Goal: Transaction & Acquisition: Obtain resource

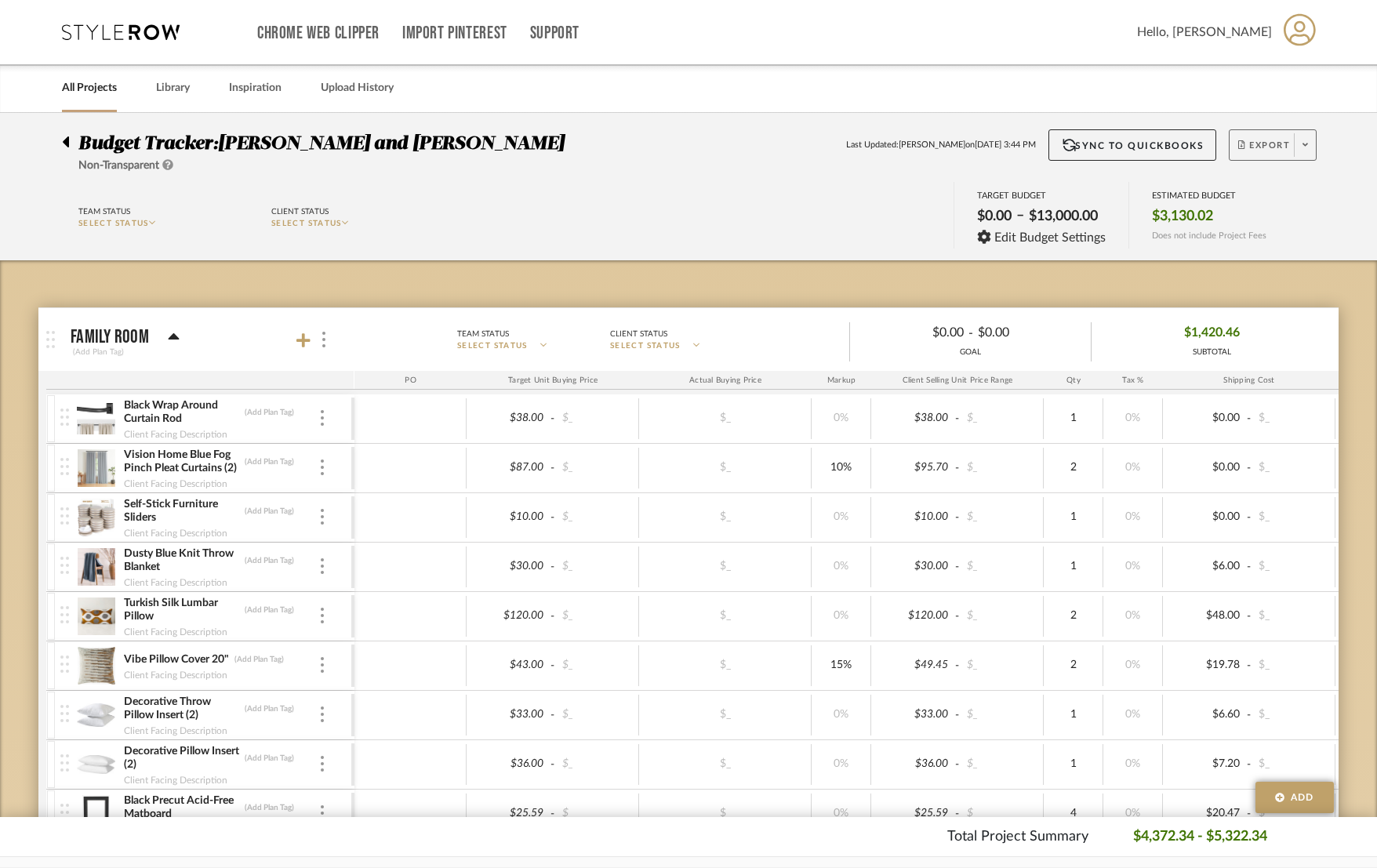
click at [924, 149] on span "Export" at bounding box center [1264, 151] width 52 height 24
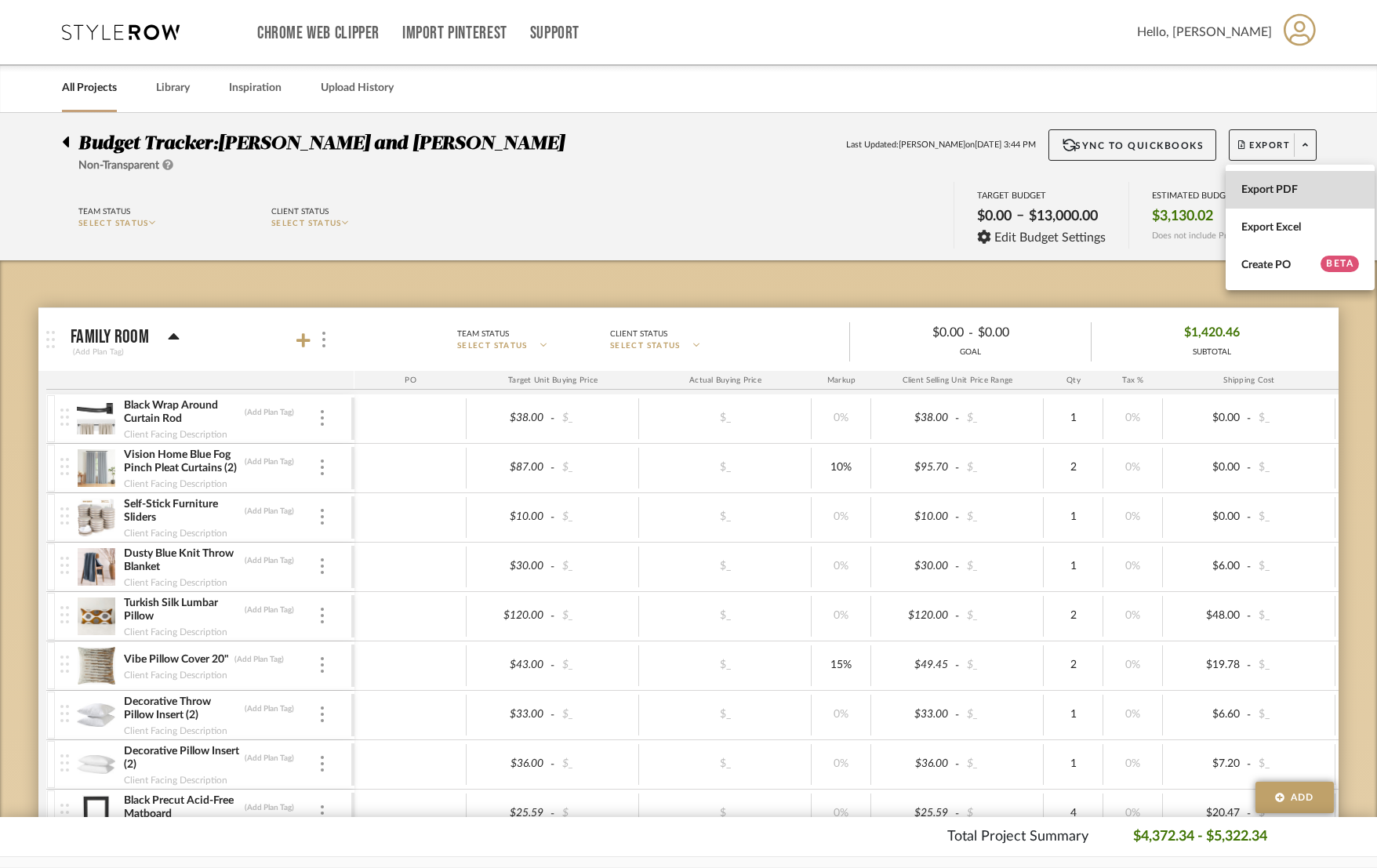
click at [924, 205] on button "Export PDF" at bounding box center [1300, 189] width 149 height 38
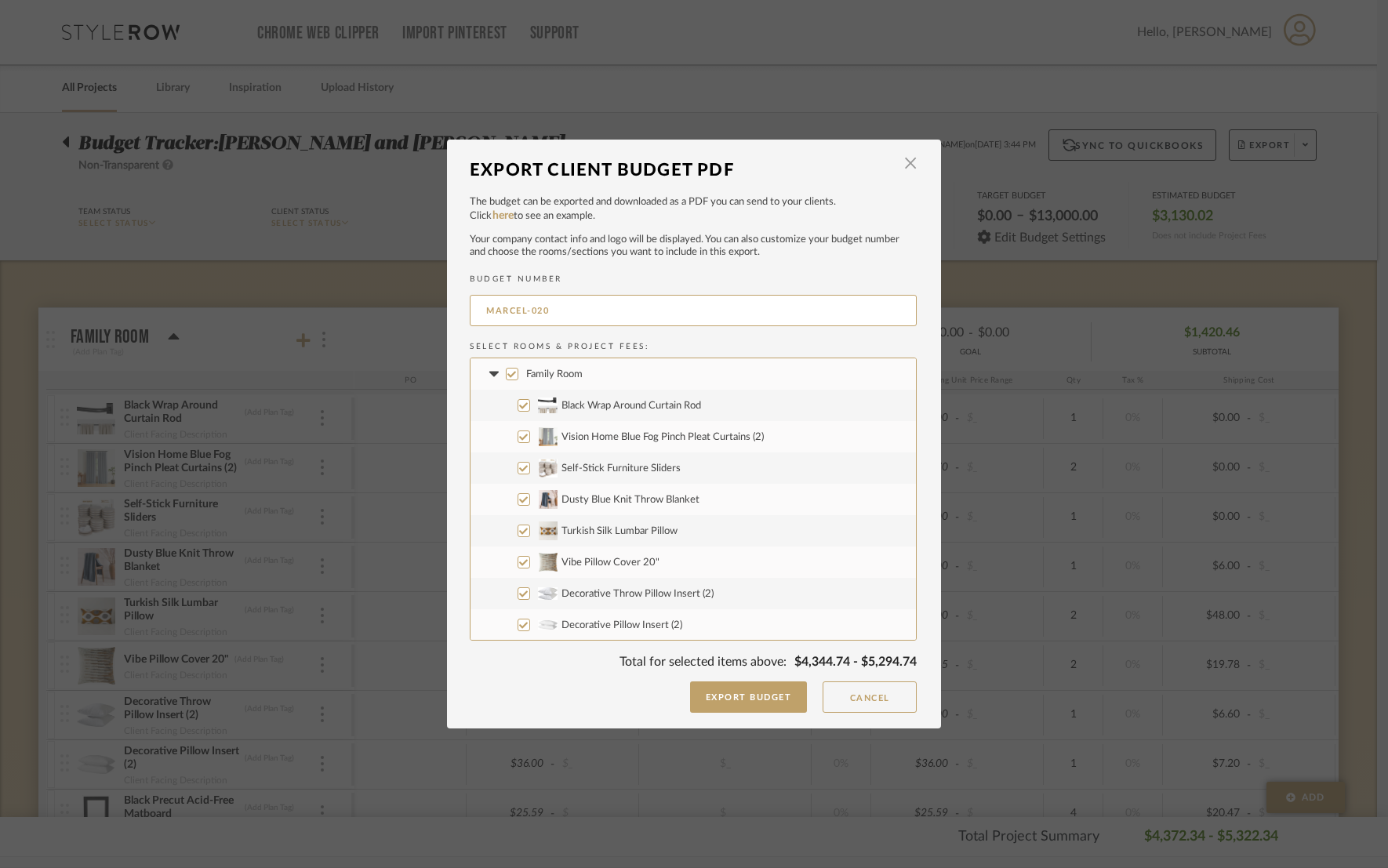
click at [517, 533] on input "Turkish Silk Lumbar Pillow" at bounding box center [523, 531] width 13 height 13
checkbox input "false"
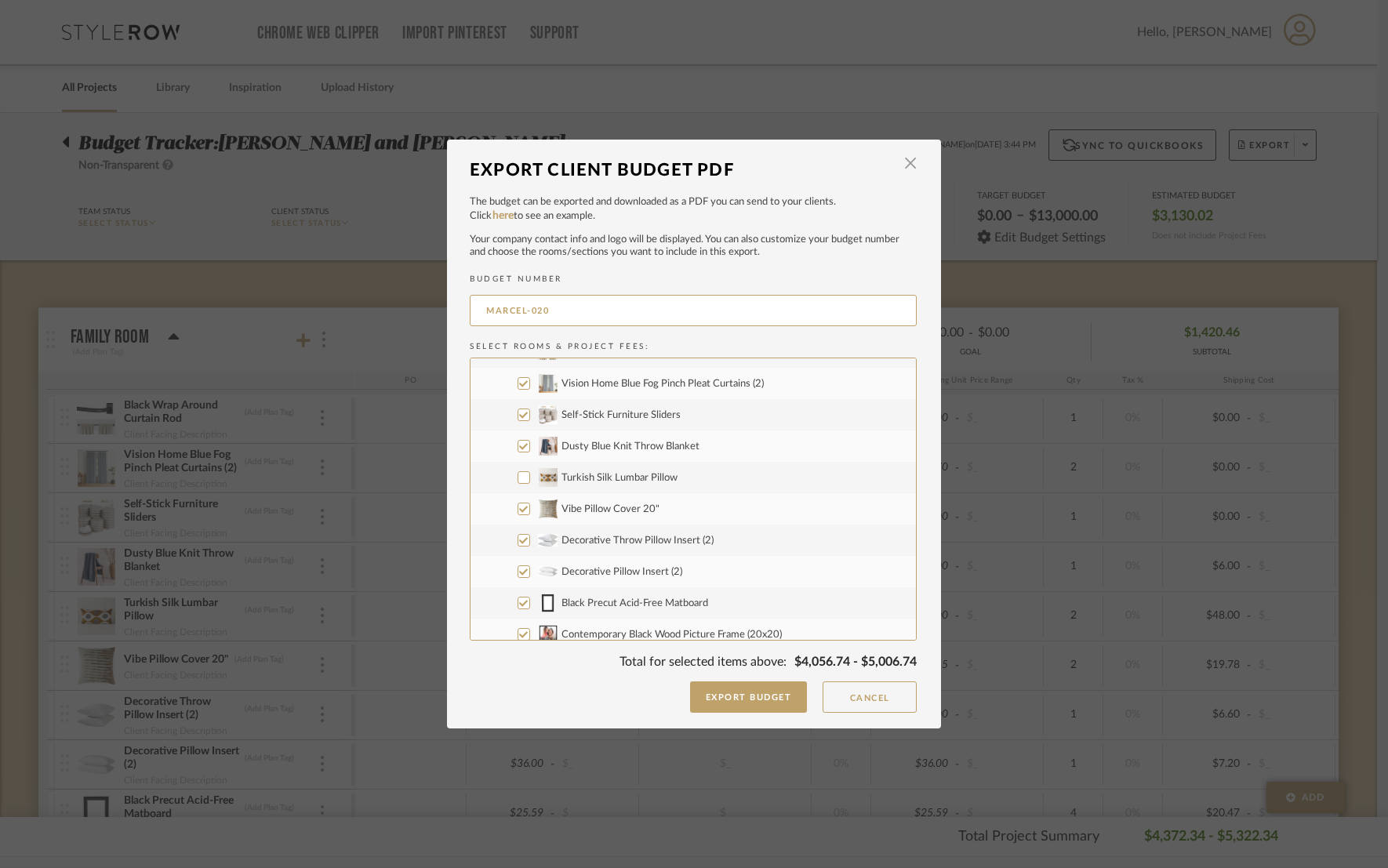
click at [520, 572] on input "Decorative Pillow Insert (2)" at bounding box center [523, 571] width 13 height 13
checkbox input "false"
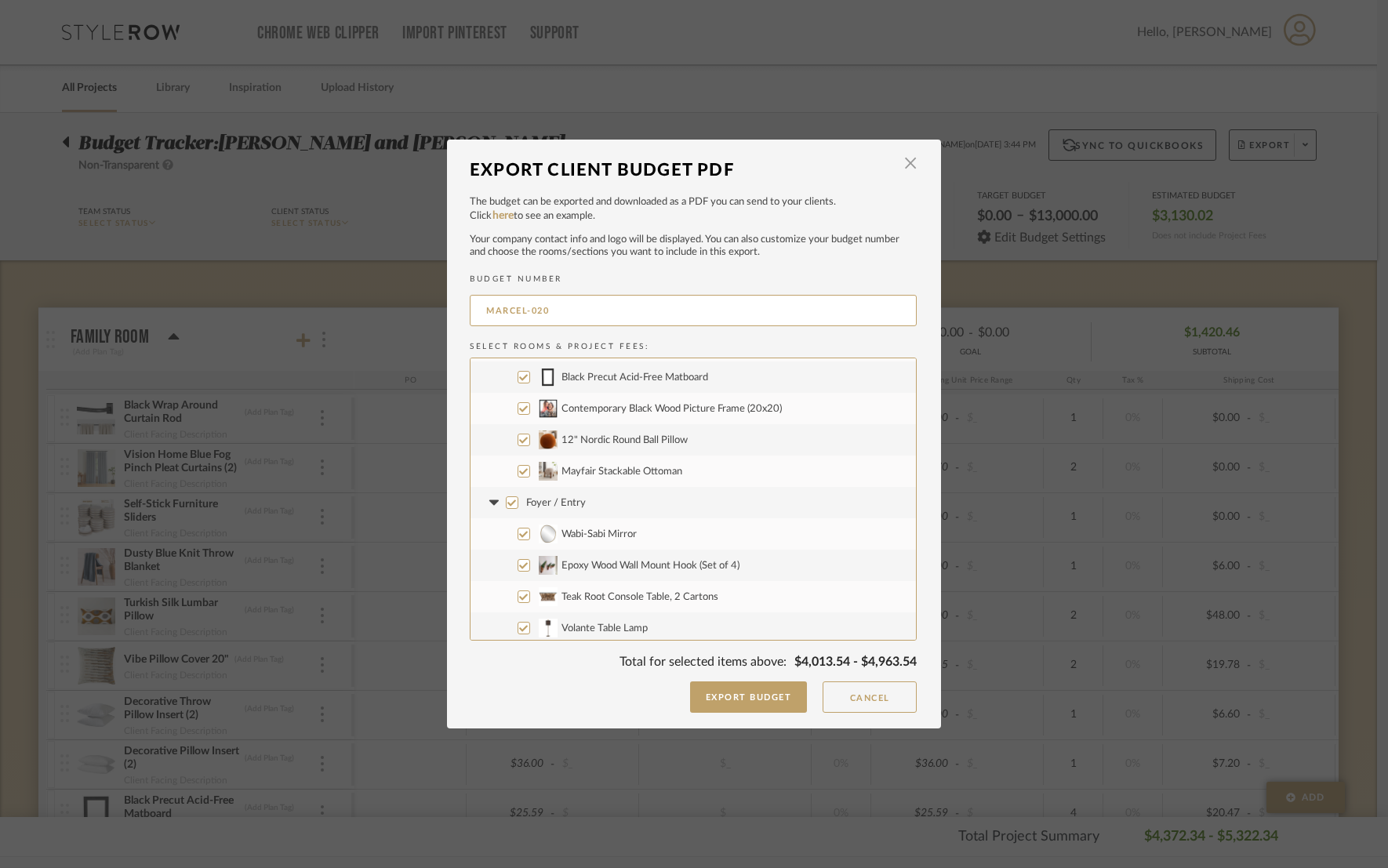
scroll to position [278, 0]
click at [509, 506] on input "Foyer / Entry" at bounding box center [511, 503] width 13 height 13
checkbox input "false"
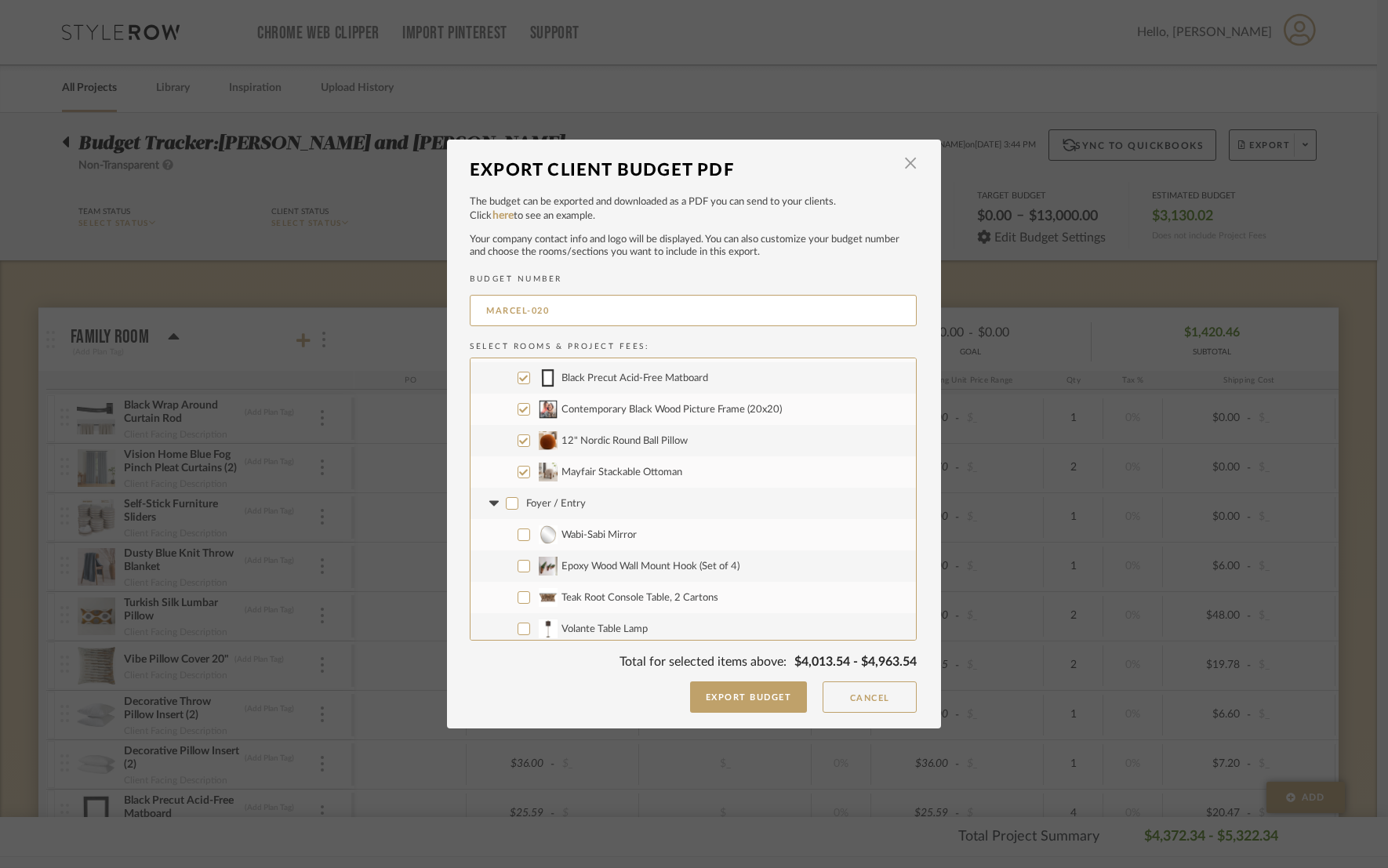
checkbox input "false"
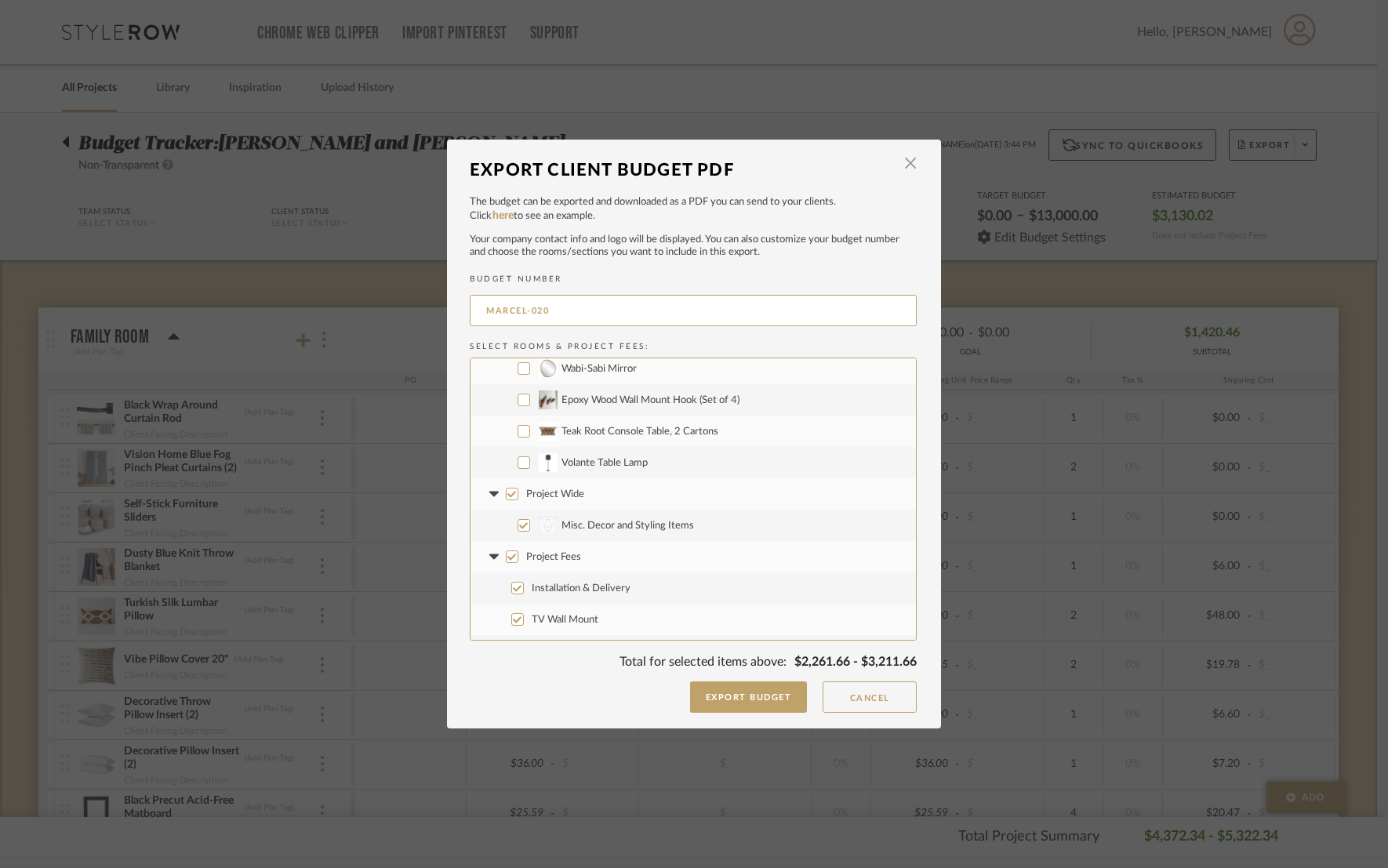
scroll to position [472, 0]
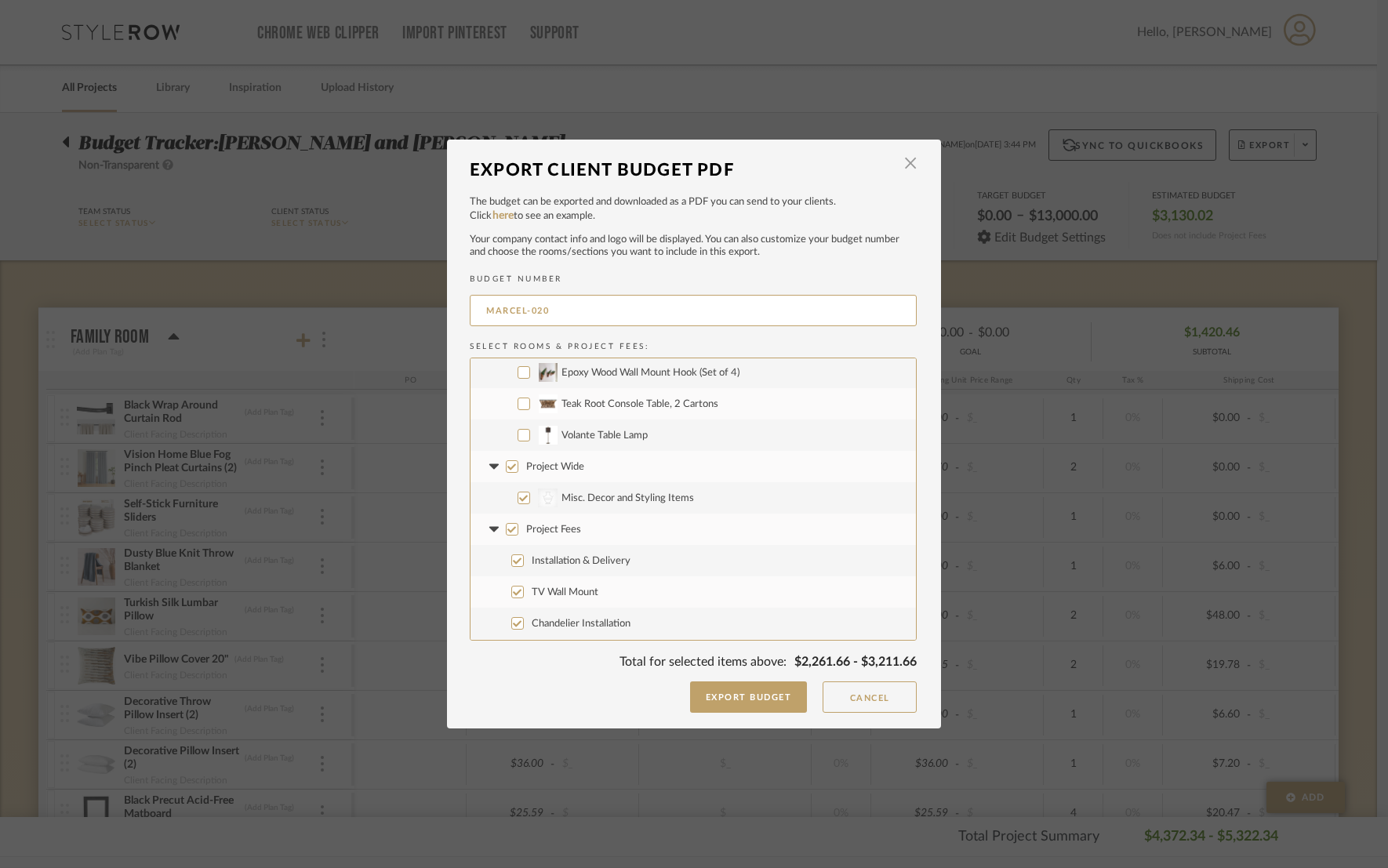
click at [506, 466] on input "Project Wide" at bounding box center [511, 466] width 13 height 13
checkbox input "false"
click at [506, 531] on input "Project Fees" at bounding box center [511, 529] width 13 height 13
checkbox input "false"
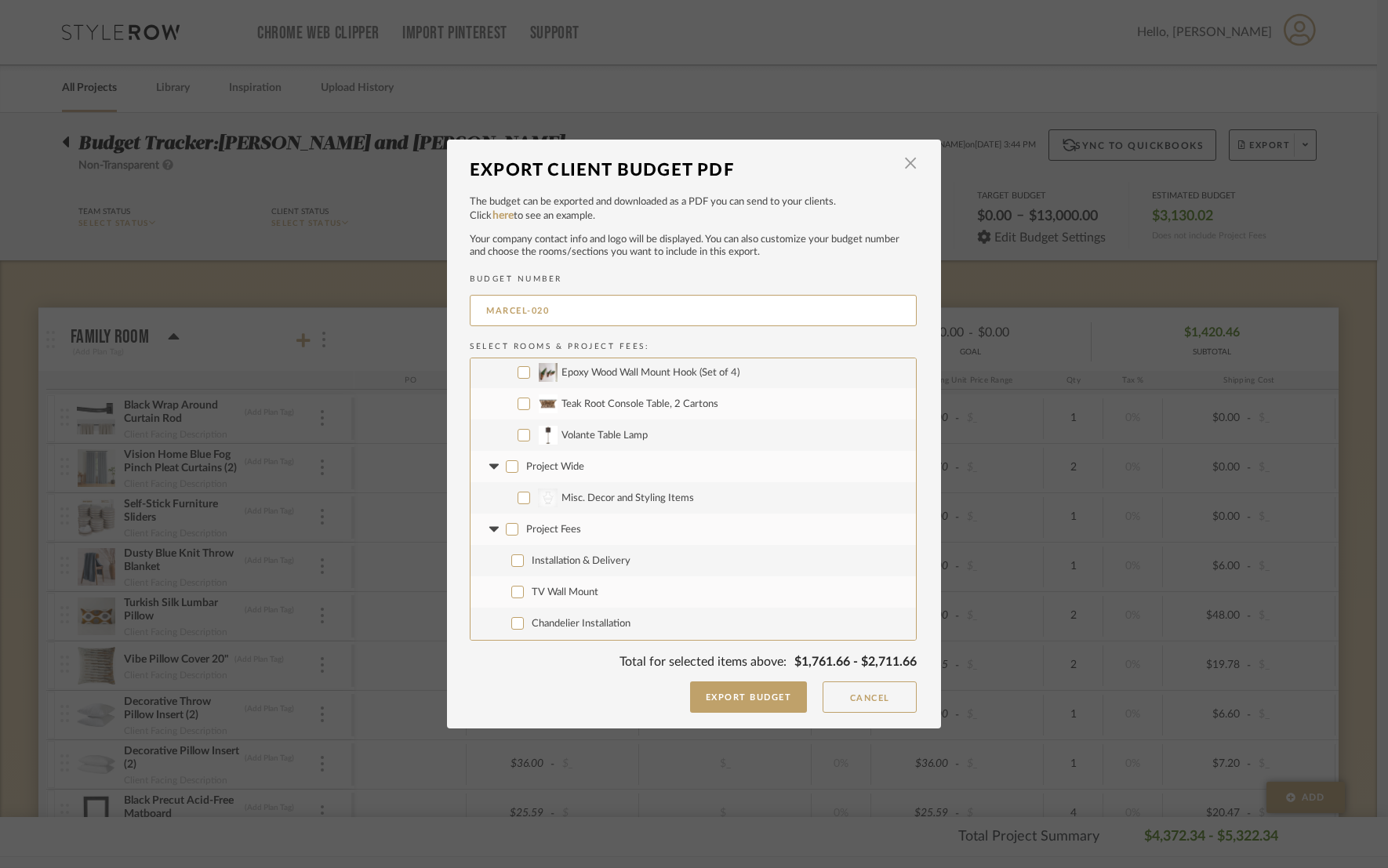
checkbox input "false"
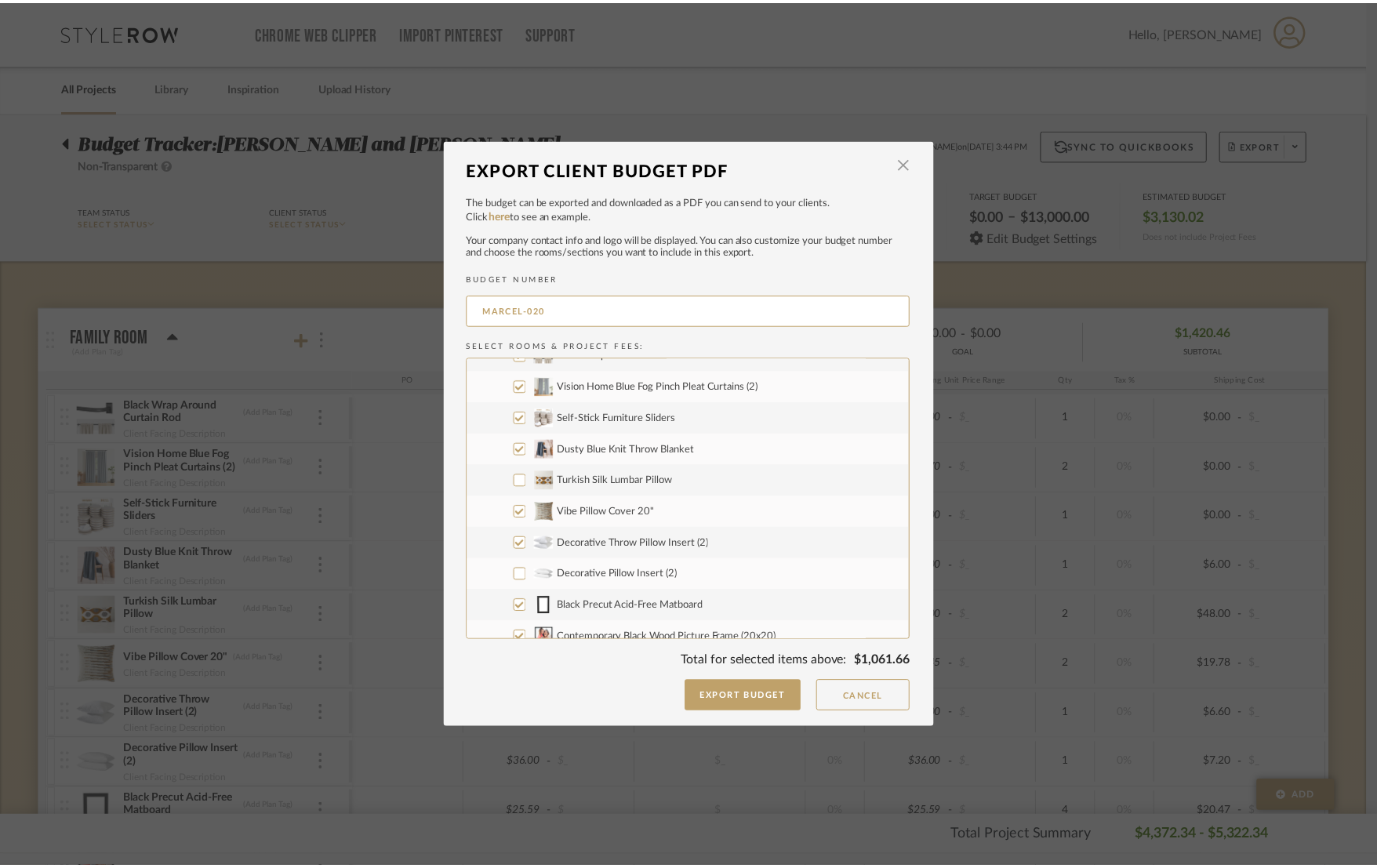
scroll to position [0, 0]
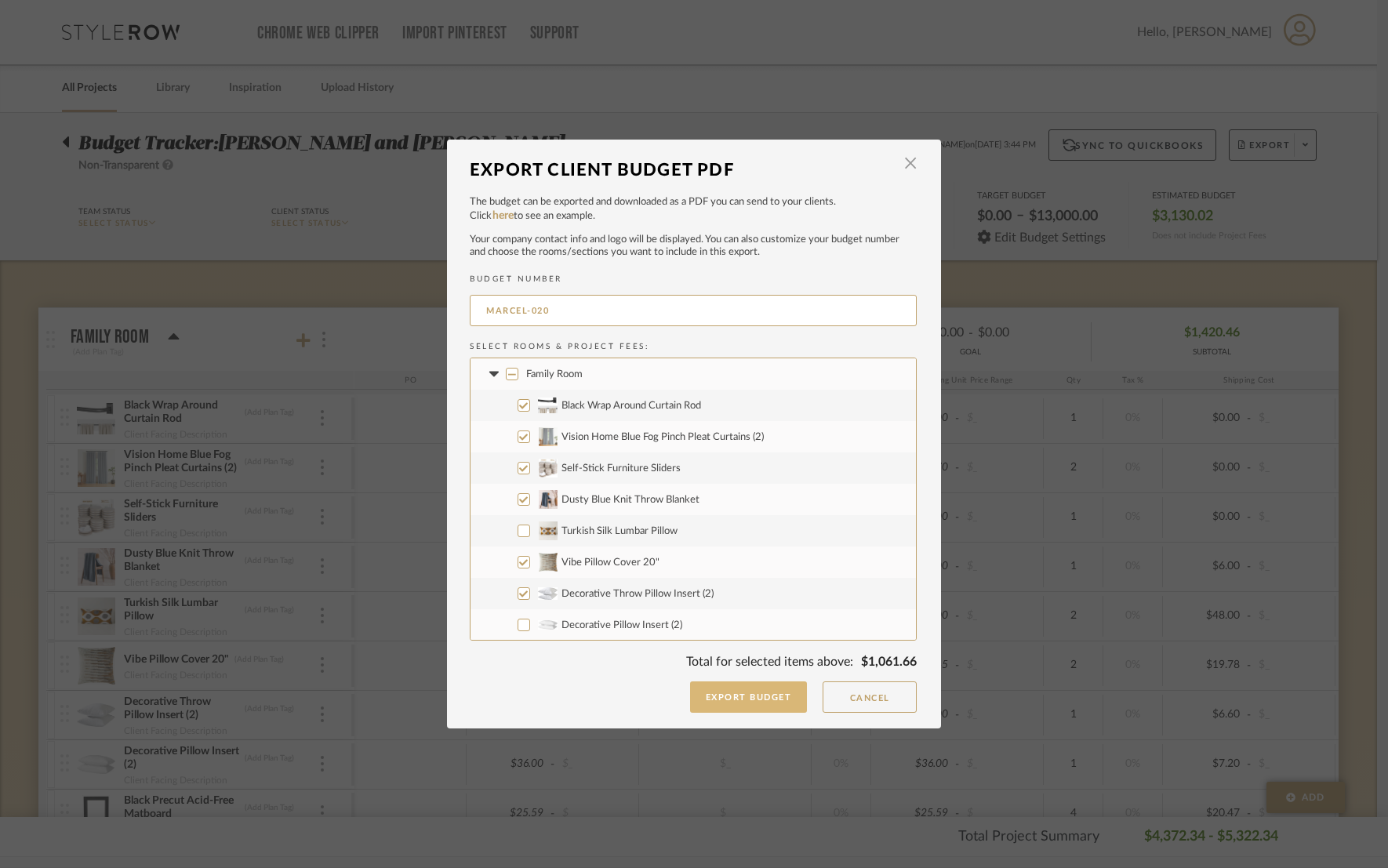
click at [756, 692] on button "Export Budget" at bounding box center [749, 696] width 118 height 31
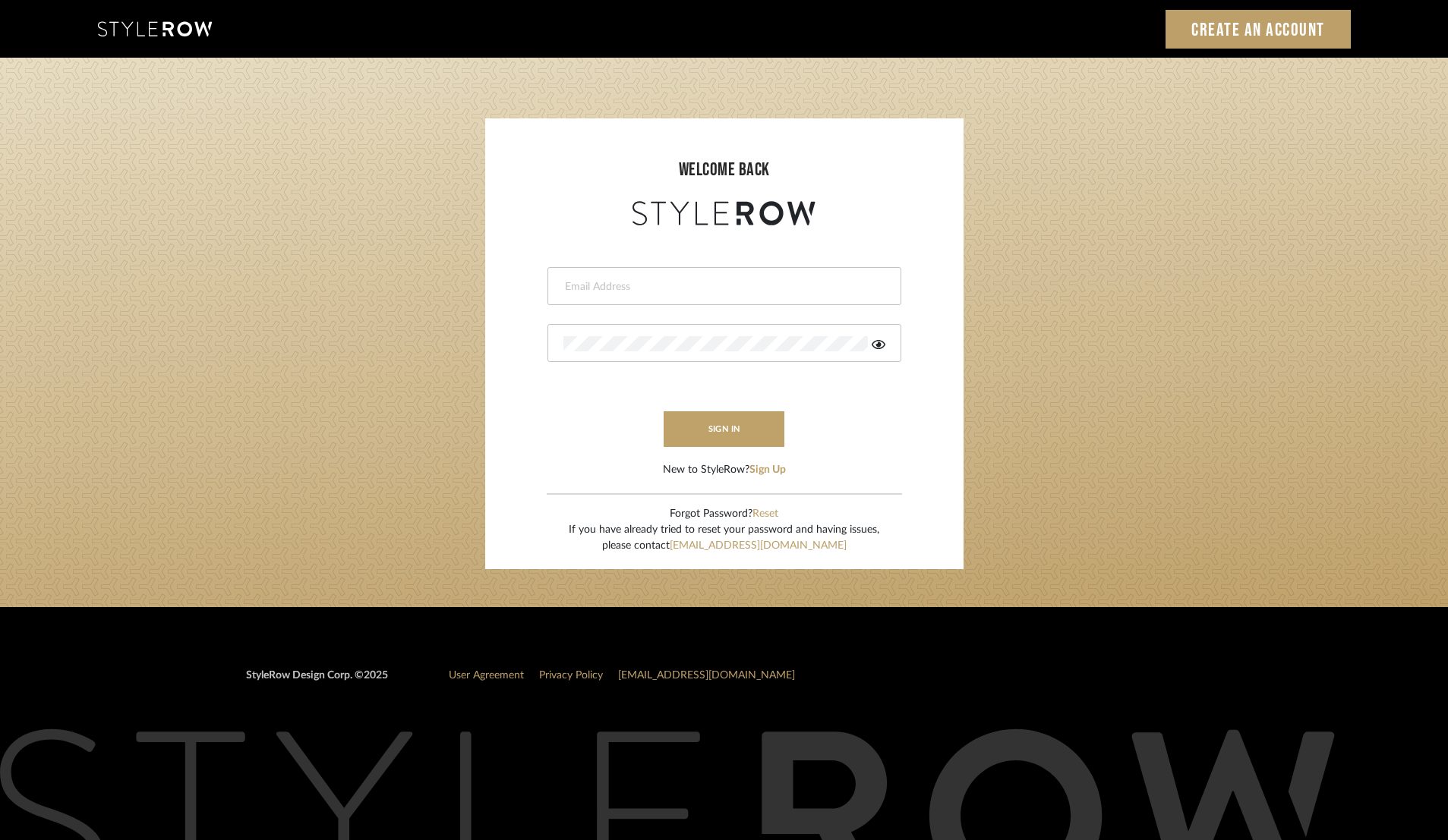
type input "info@theodorebinteriors.com"
click at [611, 288] on input "info@theodorebinteriors.com" at bounding box center [722, 287] width 318 height 15
click at [698, 436] on button "sign in" at bounding box center [724, 429] width 121 height 36
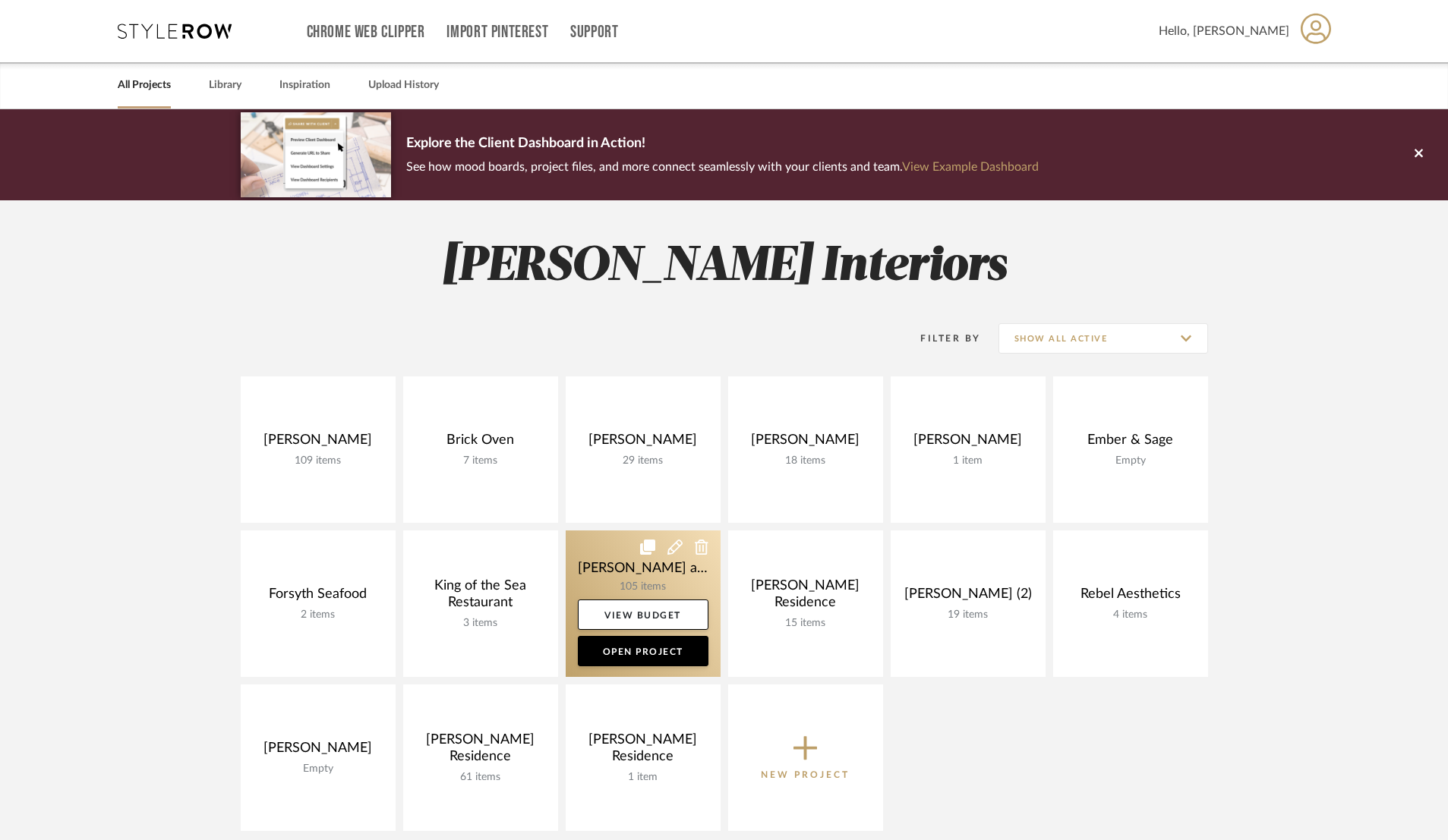
click at [669, 582] on link at bounding box center [643, 604] width 155 height 147
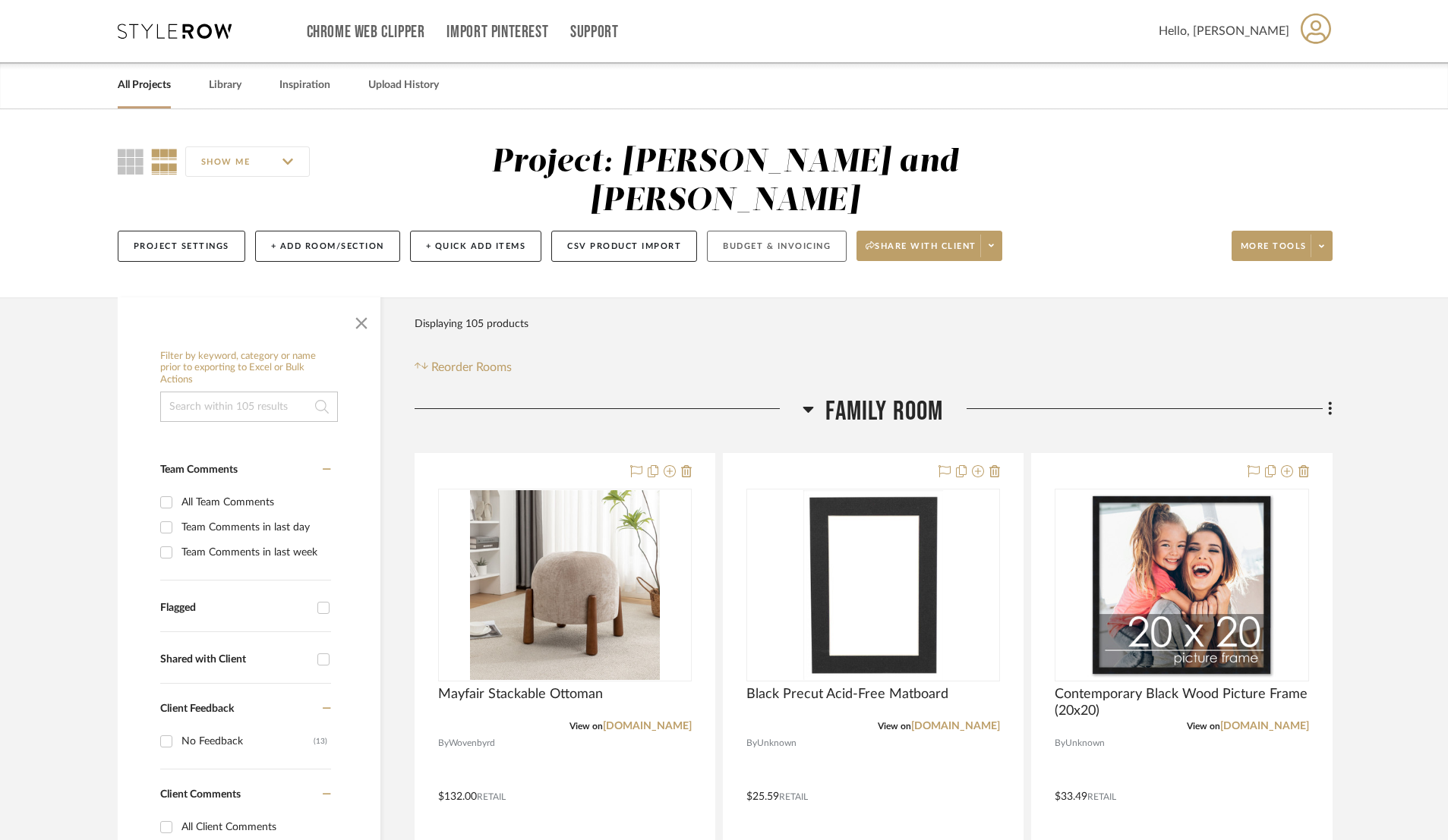
click at [745, 230] on button "Budget & Invoicing" at bounding box center [777, 246] width 140 height 31
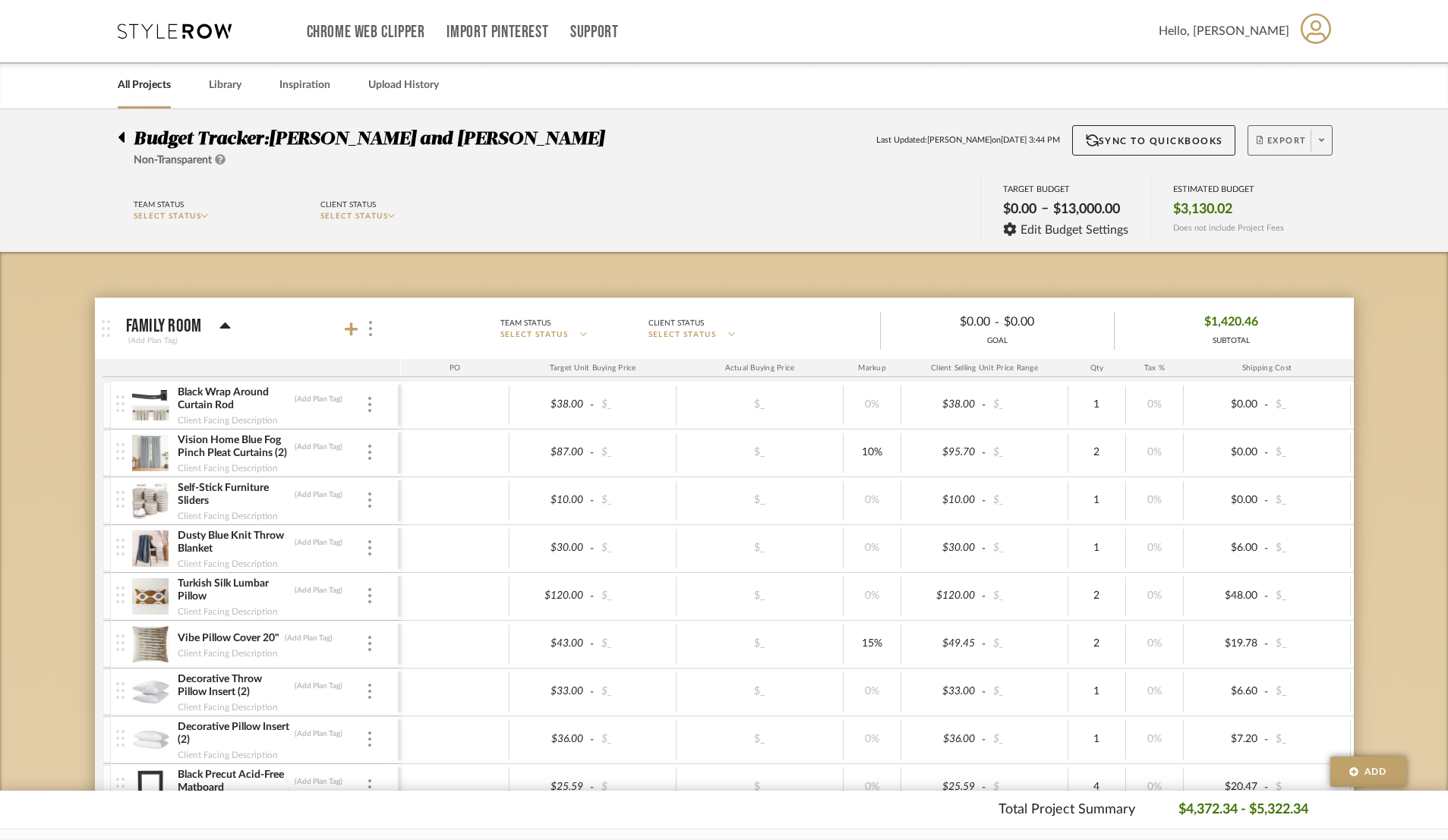
click at [1273, 148] on span "Export" at bounding box center [1282, 147] width 50 height 23
click at [1283, 185] on span "Export PDF" at bounding box center [1317, 184] width 114 height 13
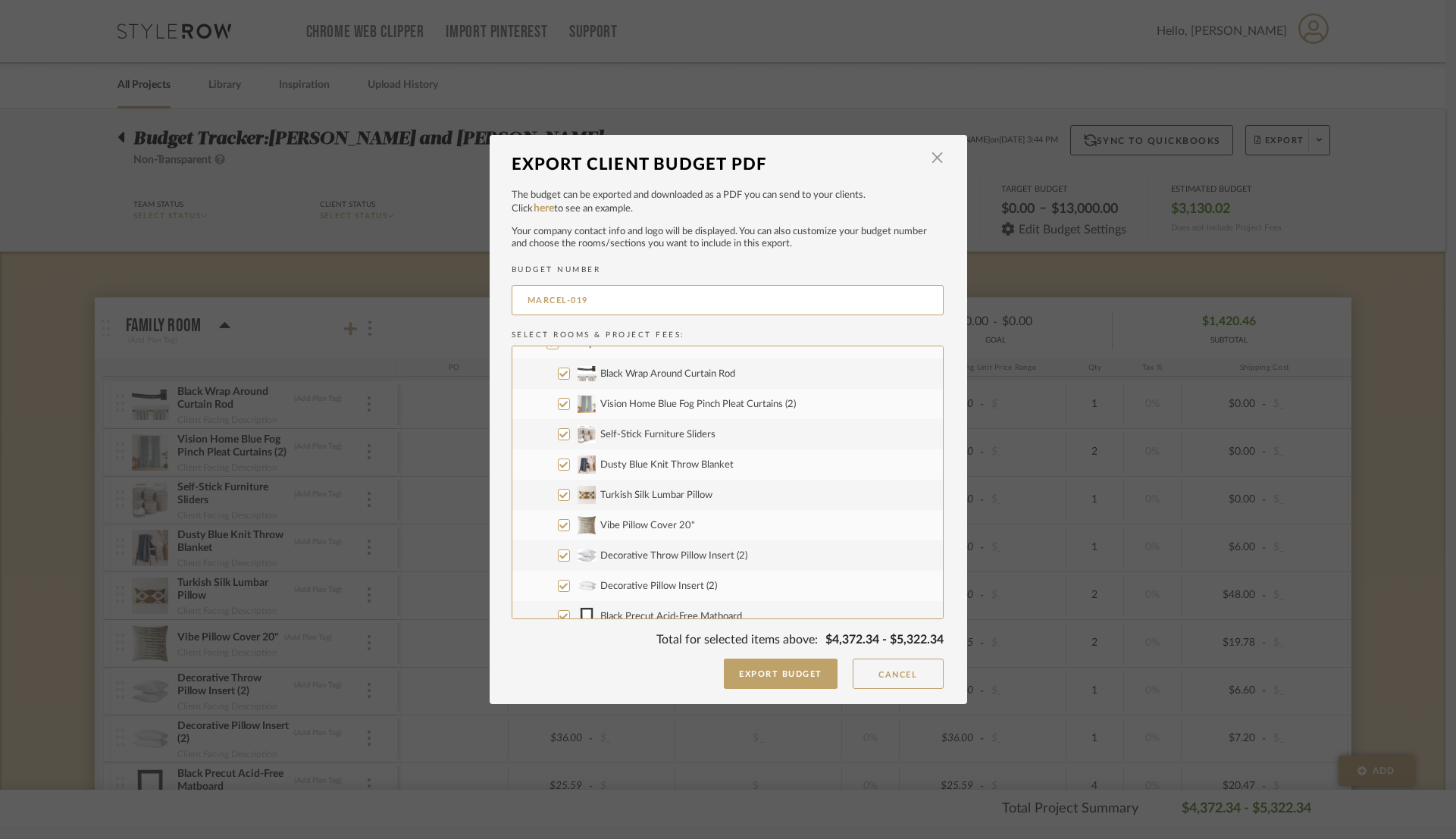
drag, startPoint x: 555, startPoint y: 493, endPoint x: 565, endPoint y: 504, distance: 14.9
click at [558, 493] on input "Turkish Silk Lumbar Pillow" at bounding box center [563, 494] width 12 height 12
checkbox input "false"
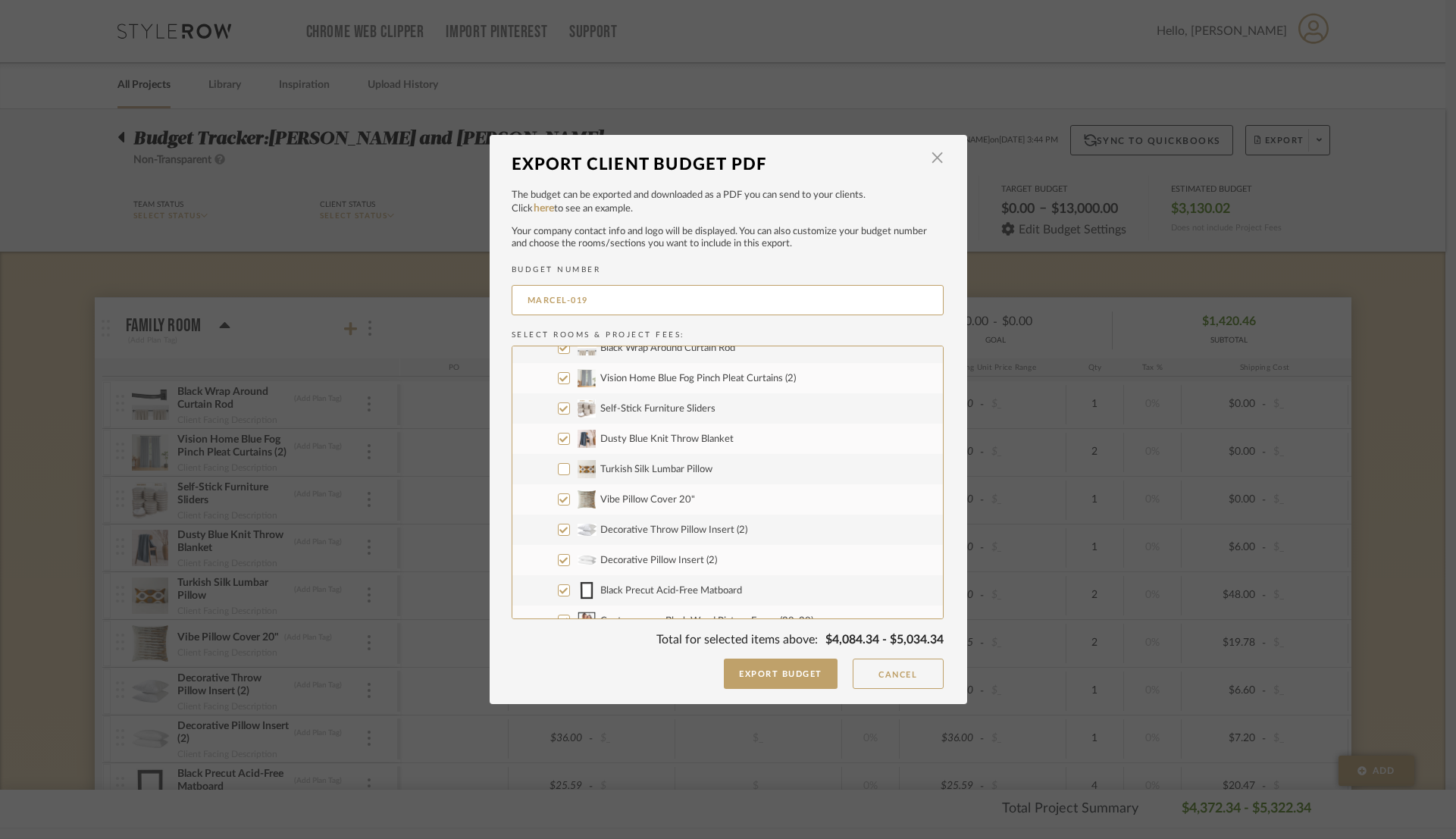
click at [562, 564] on input "Decorative Pillow Insert (2)" at bounding box center [563, 559] width 12 height 12
checkbox input "false"
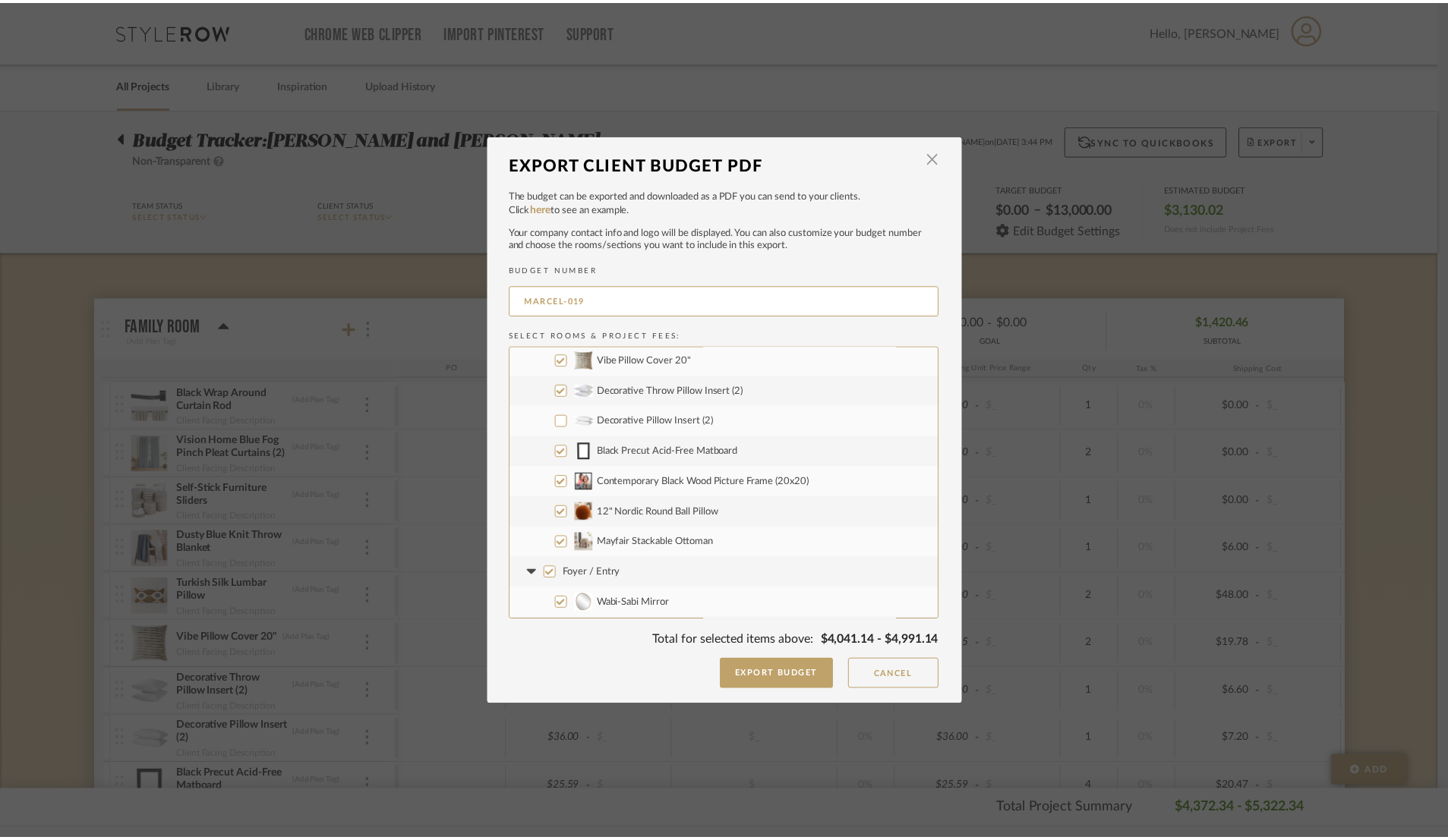
scroll to position [230, 0]
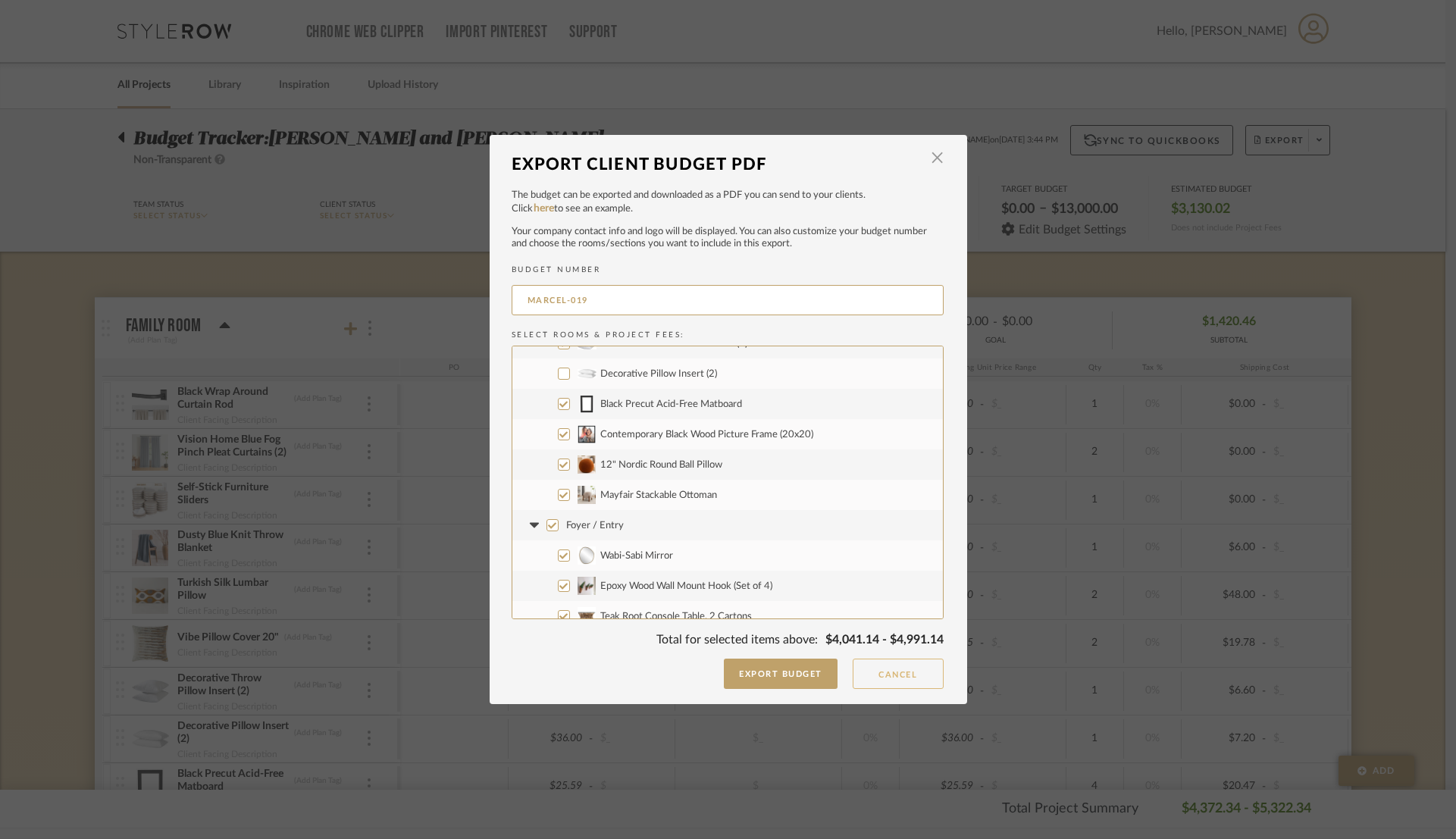
click at [884, 683] on button "Cancel" at bounding box center [898, 673] width 91 height 30
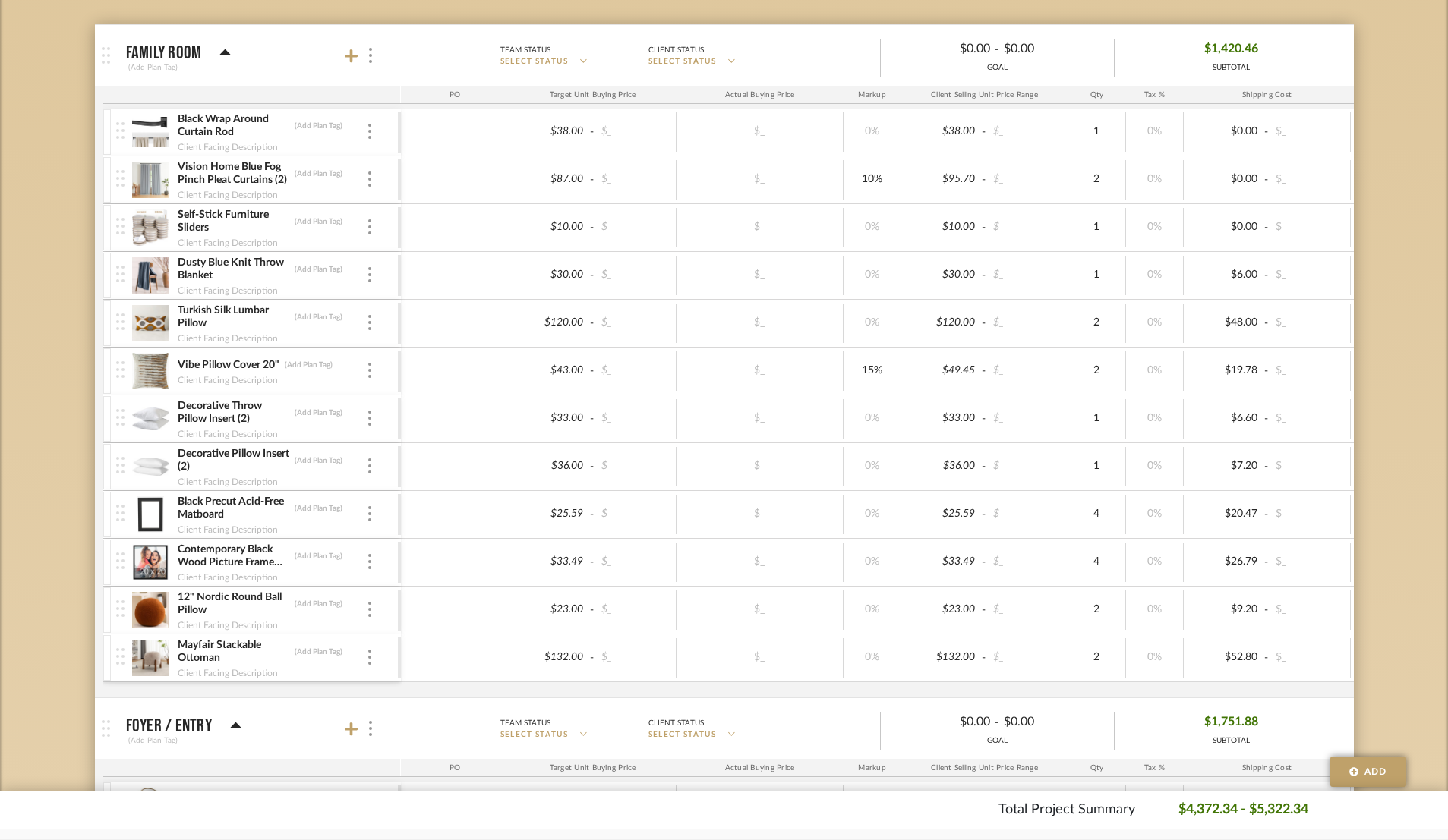
scroll to position [391, 0]
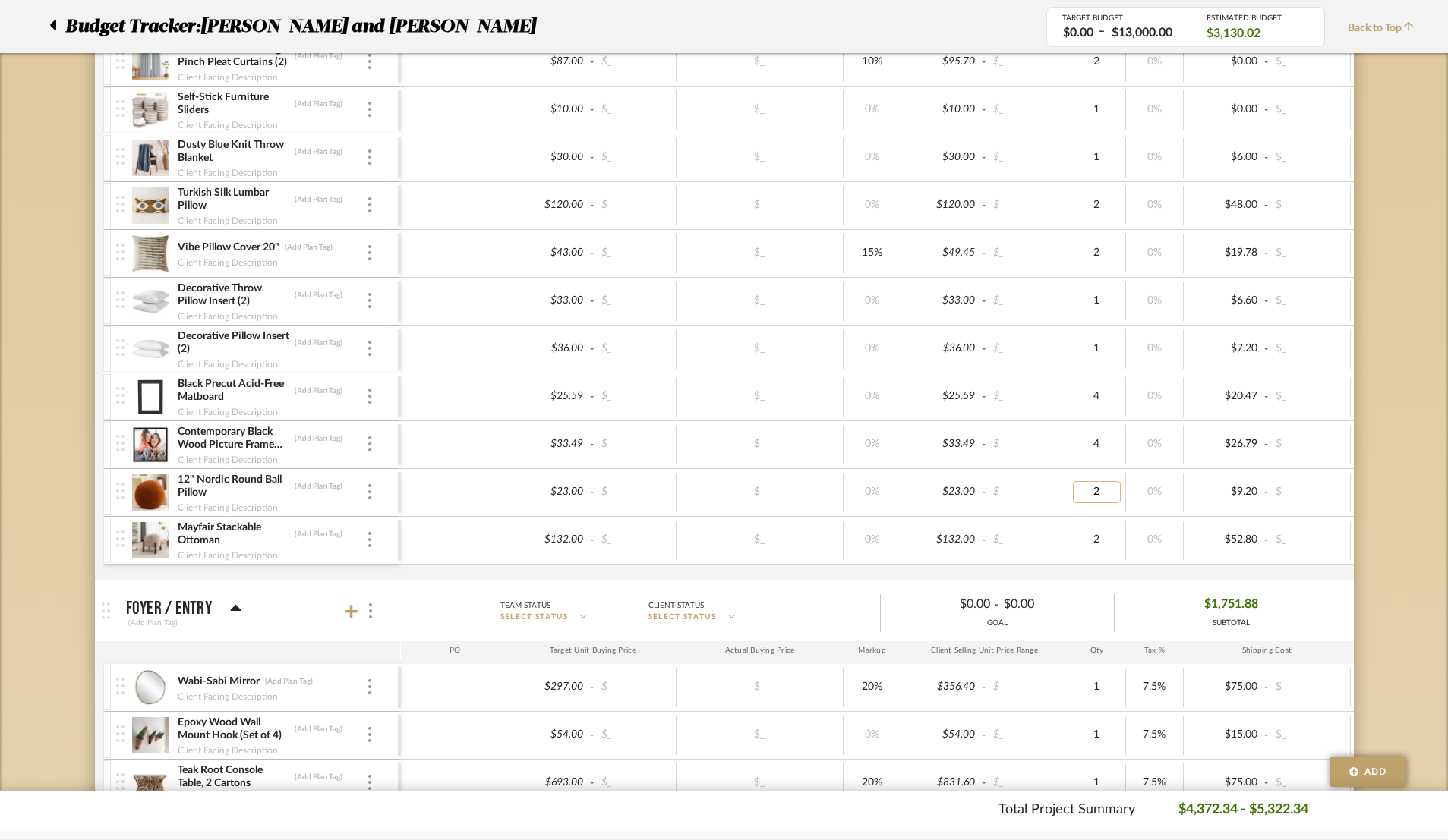
type input "1"
click at [1365, 438] on div "Budget Tracker: Marcelle and Jeremy Foltz Non-Transparent Last Updated: Isabell…" at bounding box center [724, 674] width 1448 height 1912
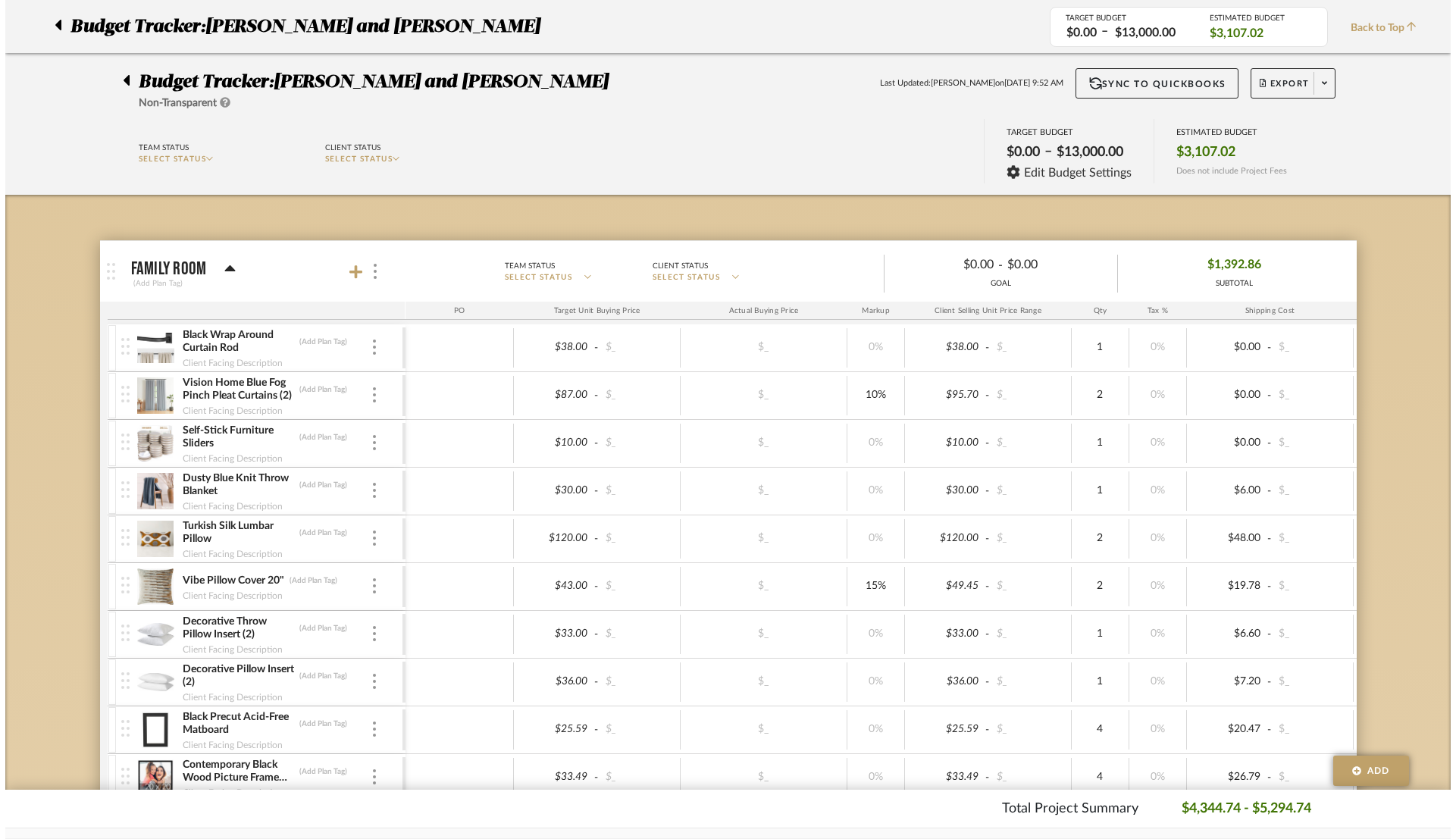
scroll to position [0, 0]
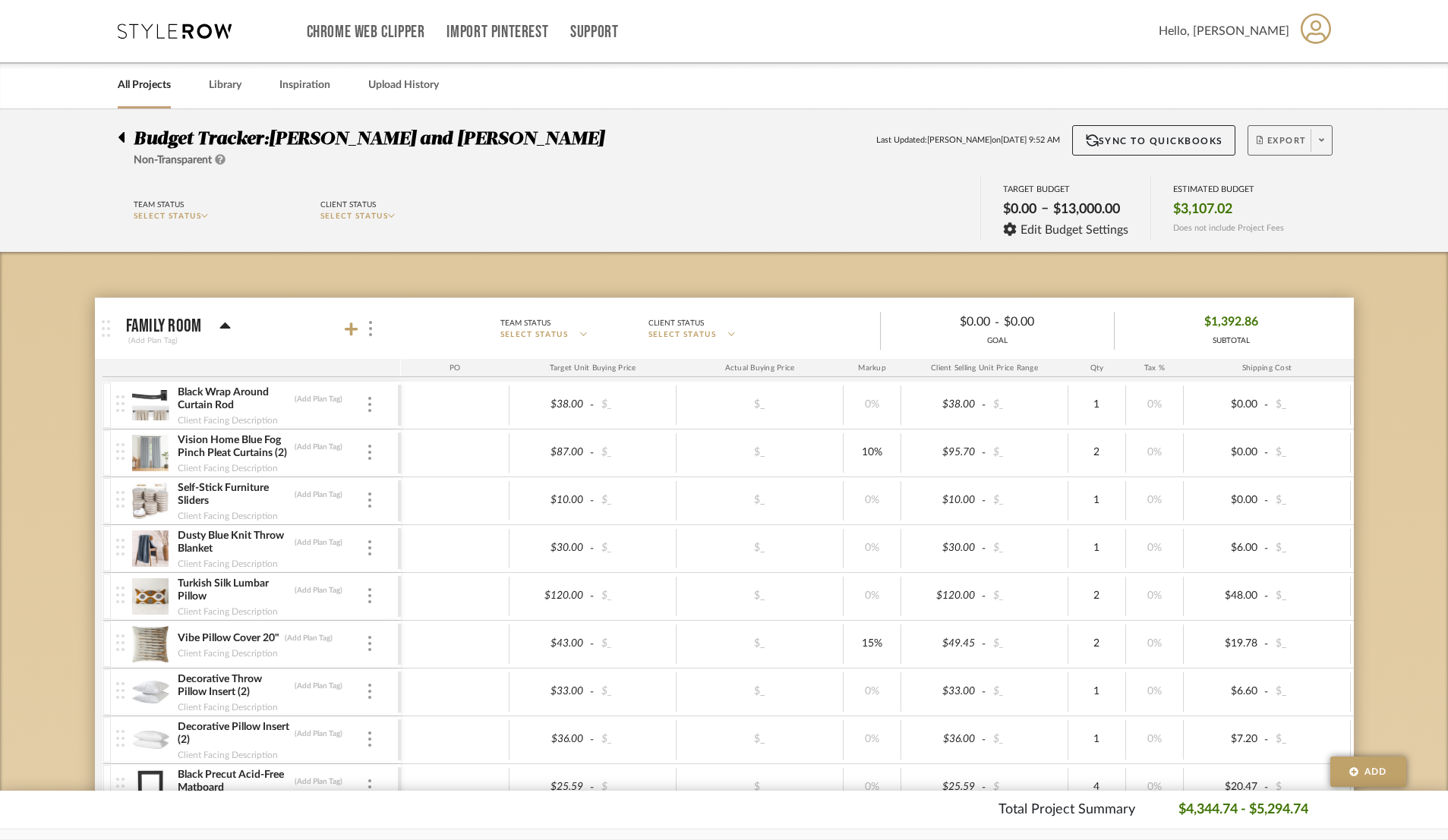
click at [1283, 155] on span "Export" at bounding box center [1282, 147] width 50 height 23
click at [1305, 189] on span "Export PDF" at bounding box center [1317, 184] width 114 height 13
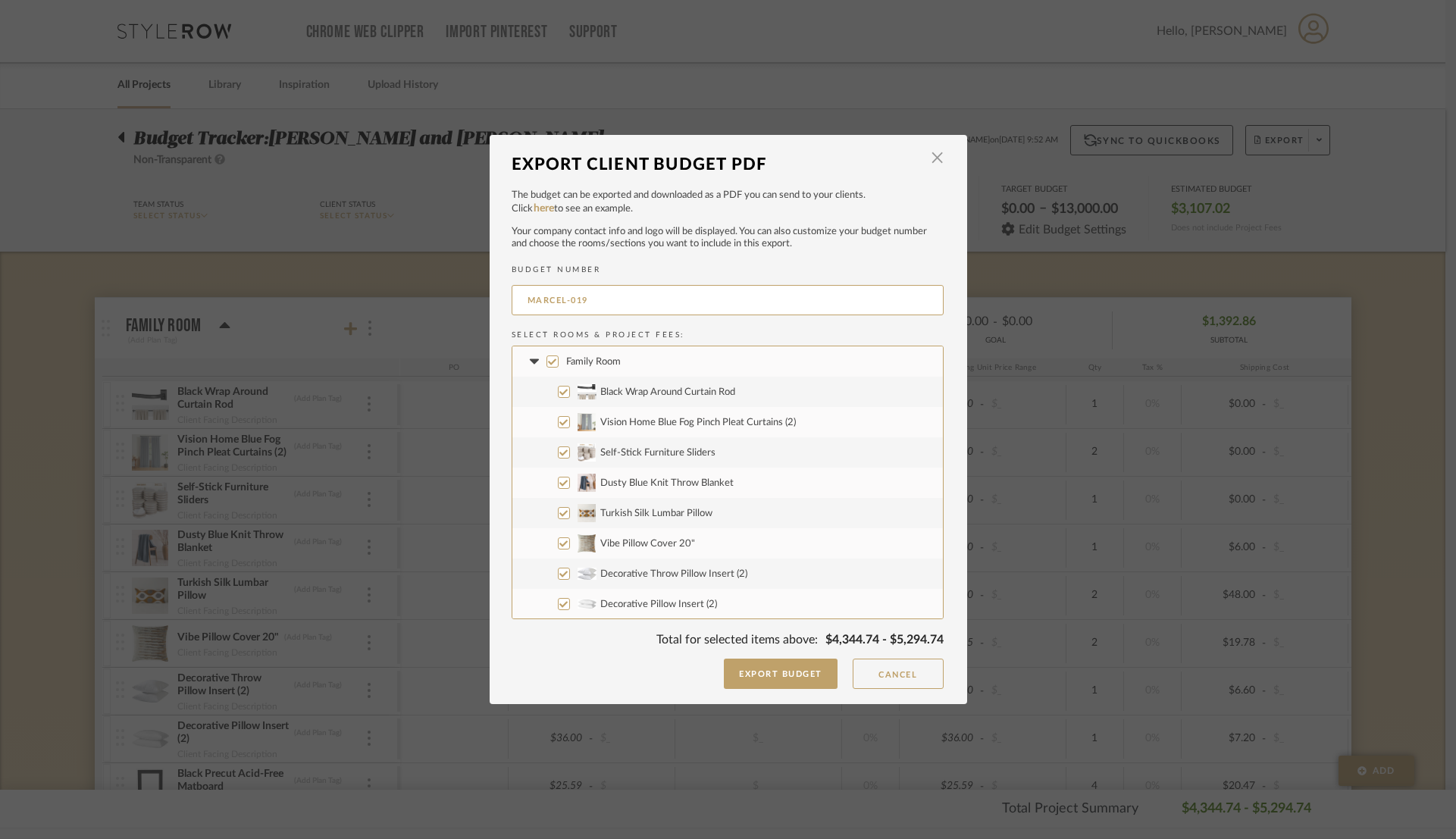
click at [561, 508] on input "Turkish Silk Lumbar Pillow" at bounding box center [563, 513] width 12 height 12
checkbox input "false"
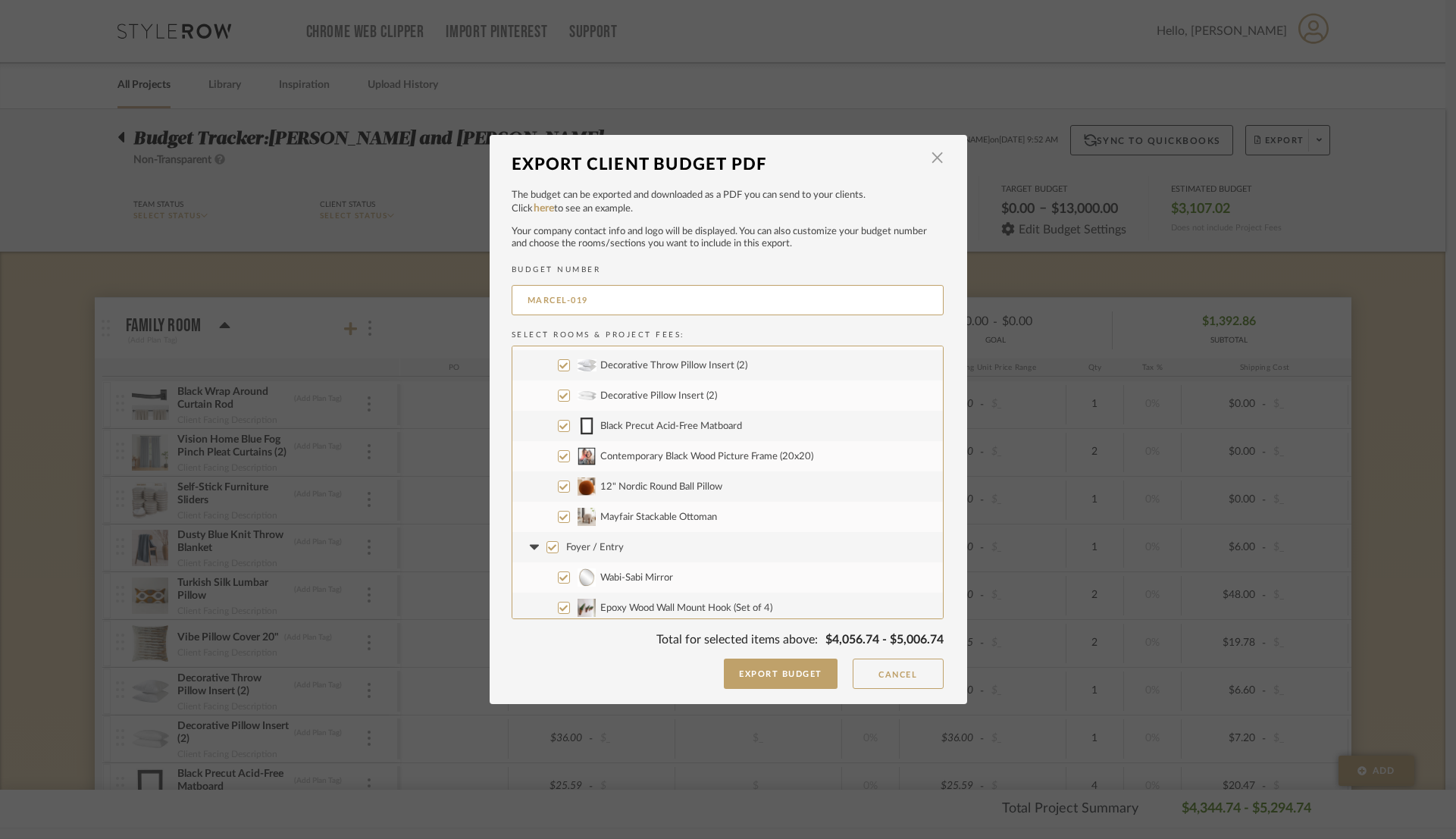
scroll to position [230, 0]
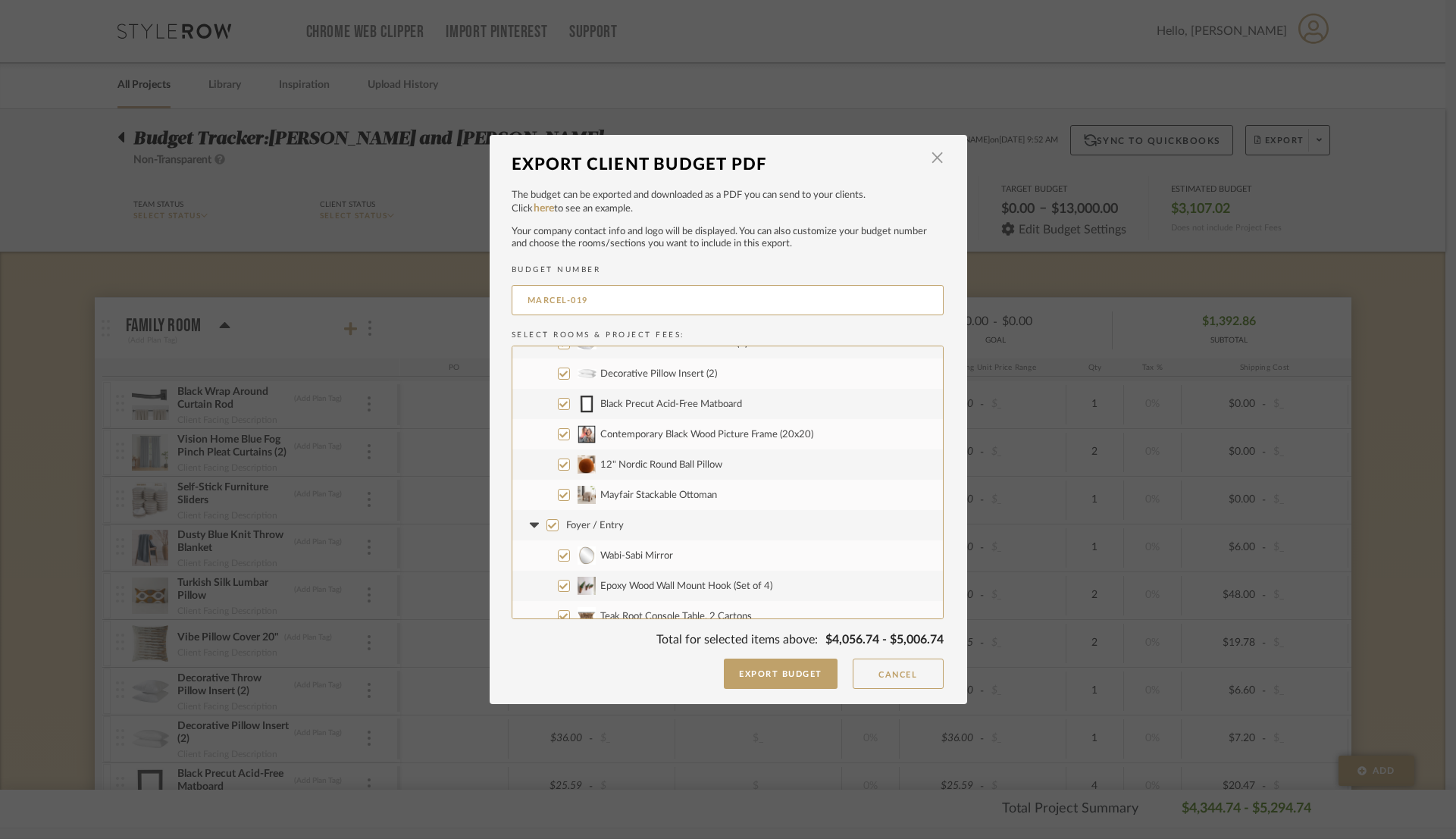
click at [550, 531] on input "Foyer / Entry" at bounding box center [552, 525] width 12 height 12
checkbox input "false"
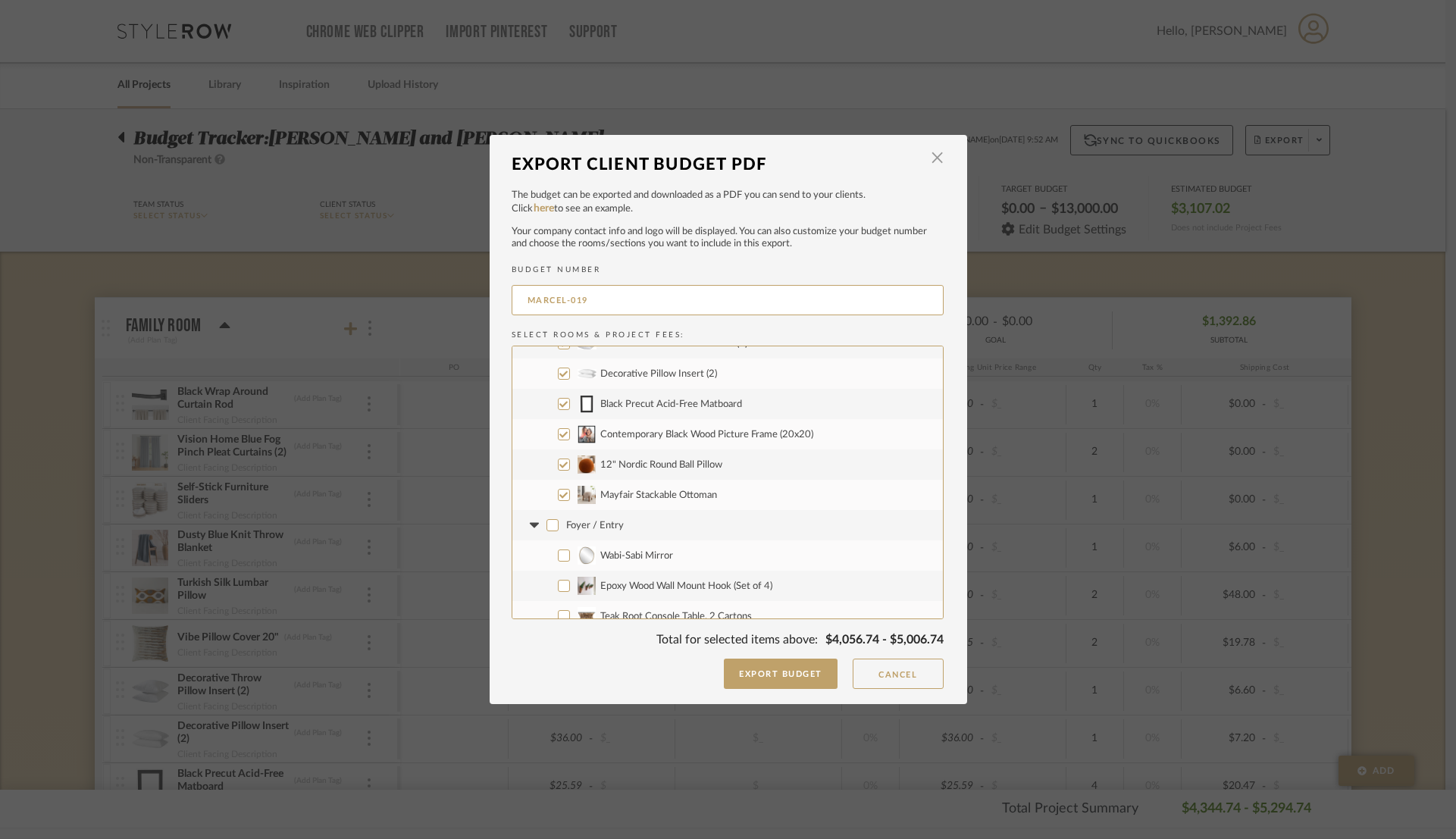
checkbox input "false"
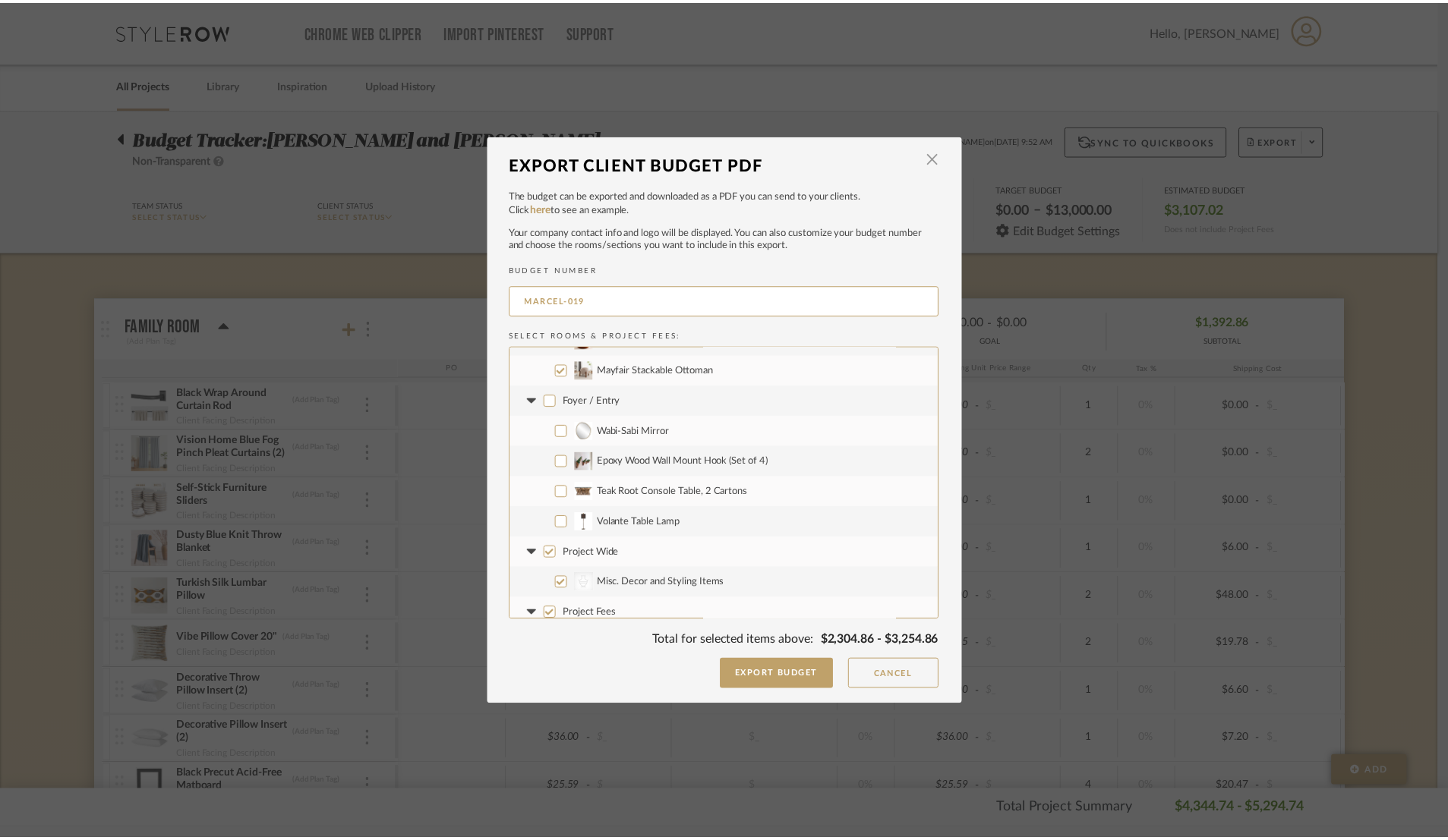
scroll to position [415, 0]
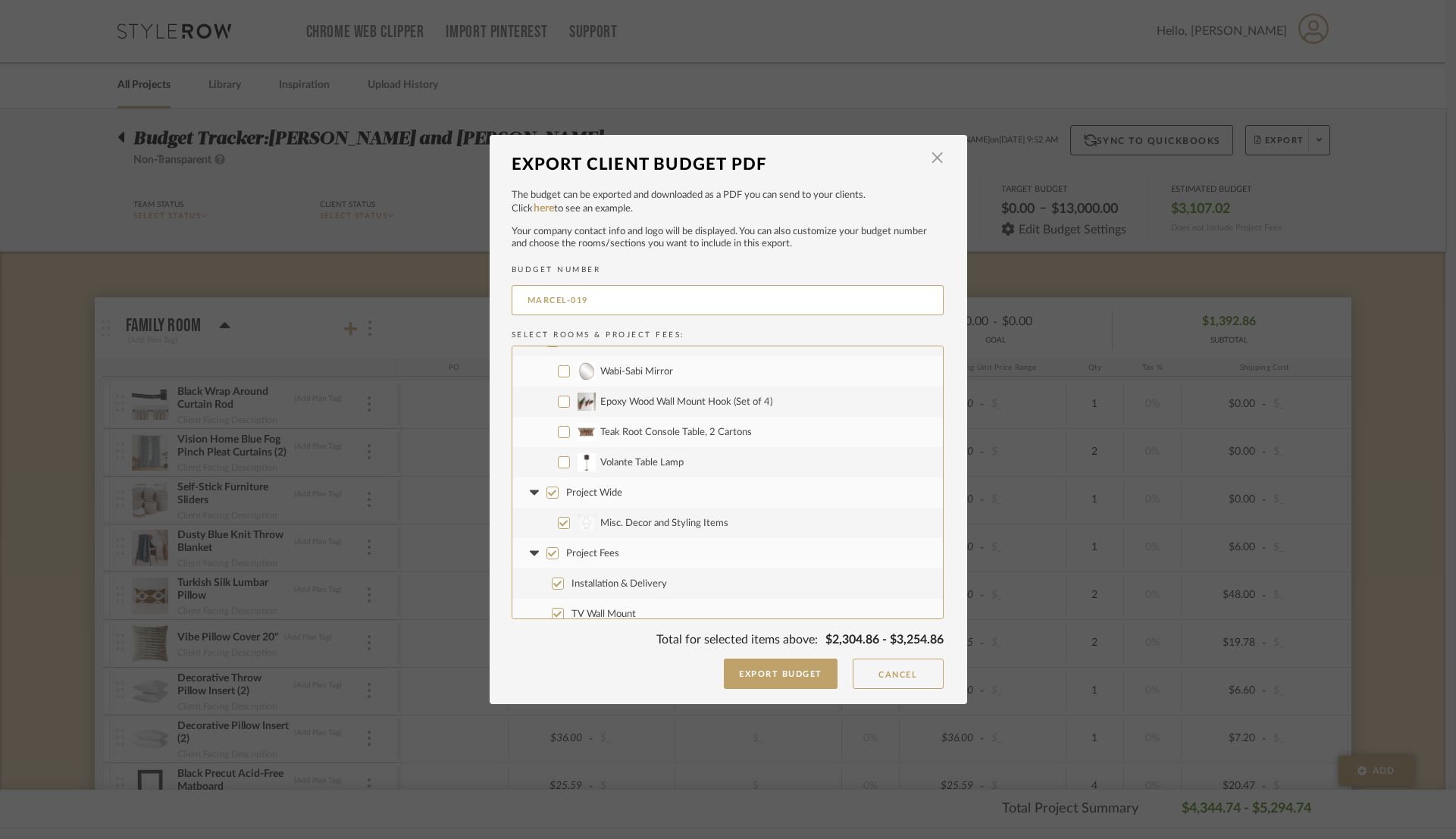
click at [550, 492] on input "Project Wide" at bounding box center [552, 492] width 12 height 12
checkbox input "false"
click at [552, 548] on input "Project Fees" at bounding box center [552, 553] width 12 height 12
checkbox input "false"
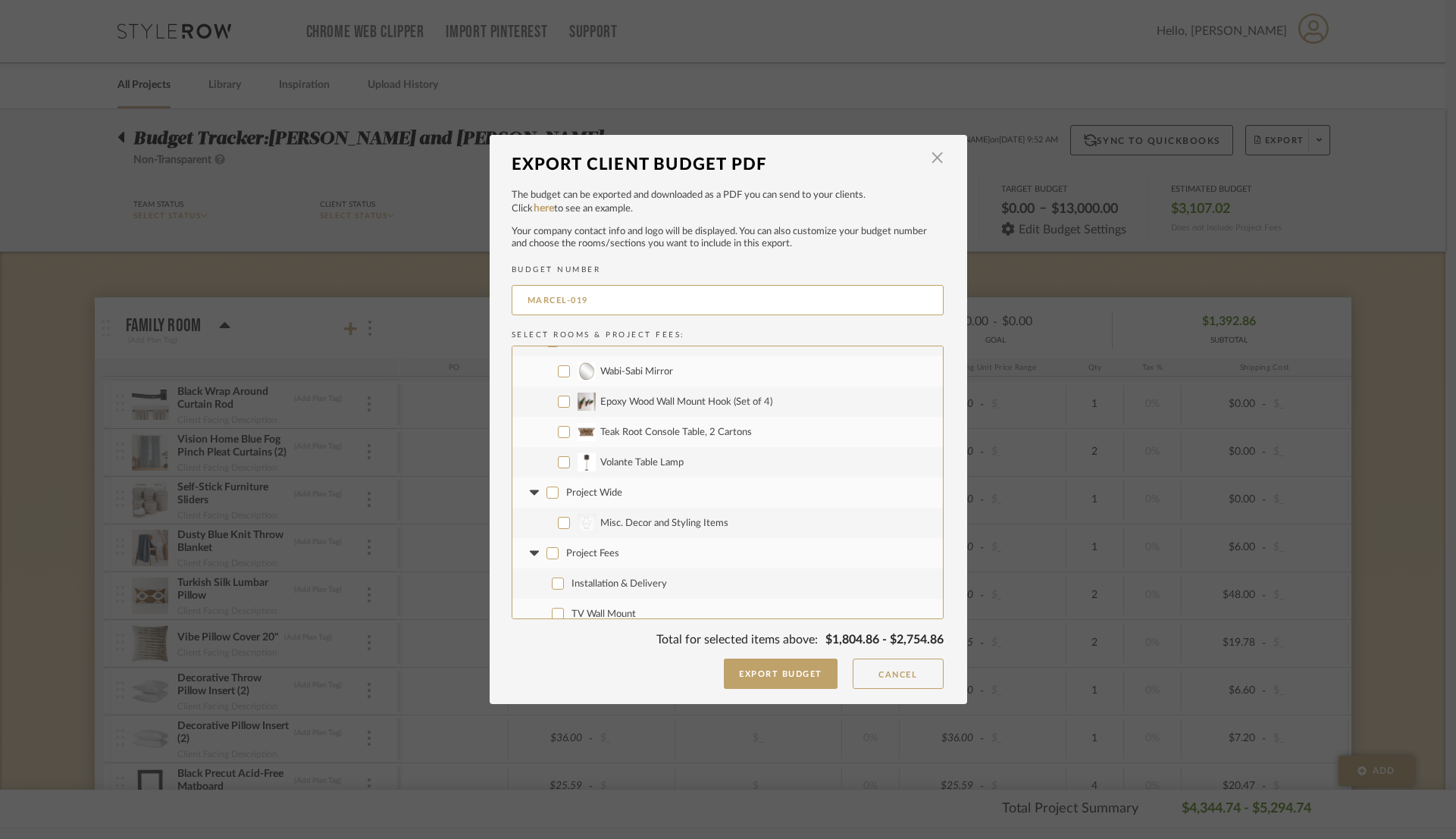
checkbox input "false"
click at [754, 680] on button "Export Budget" at bounding box center [780, 673] width 114 height 30
